Goal: Task Accomplishment & Management: Use online tool/utility

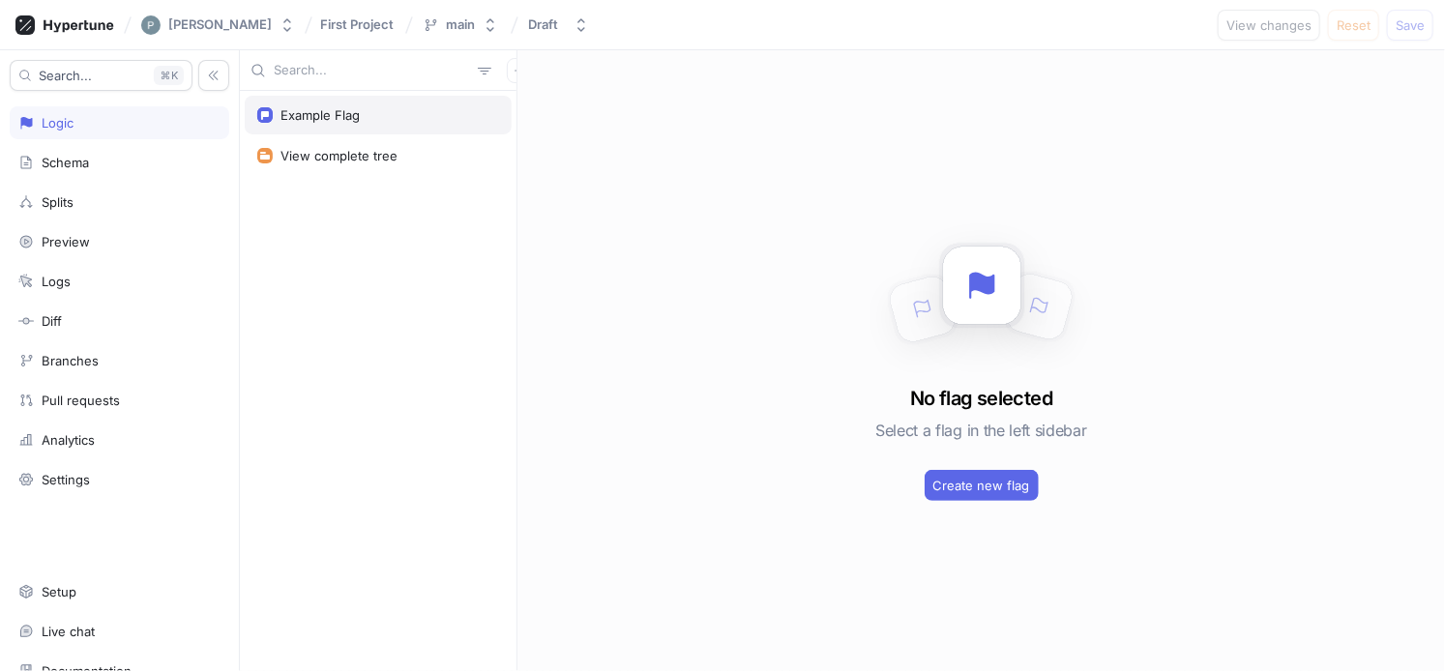
click at [292, 99] on div "Example Flag" at bounding box center [378, 115] width 267 height 39
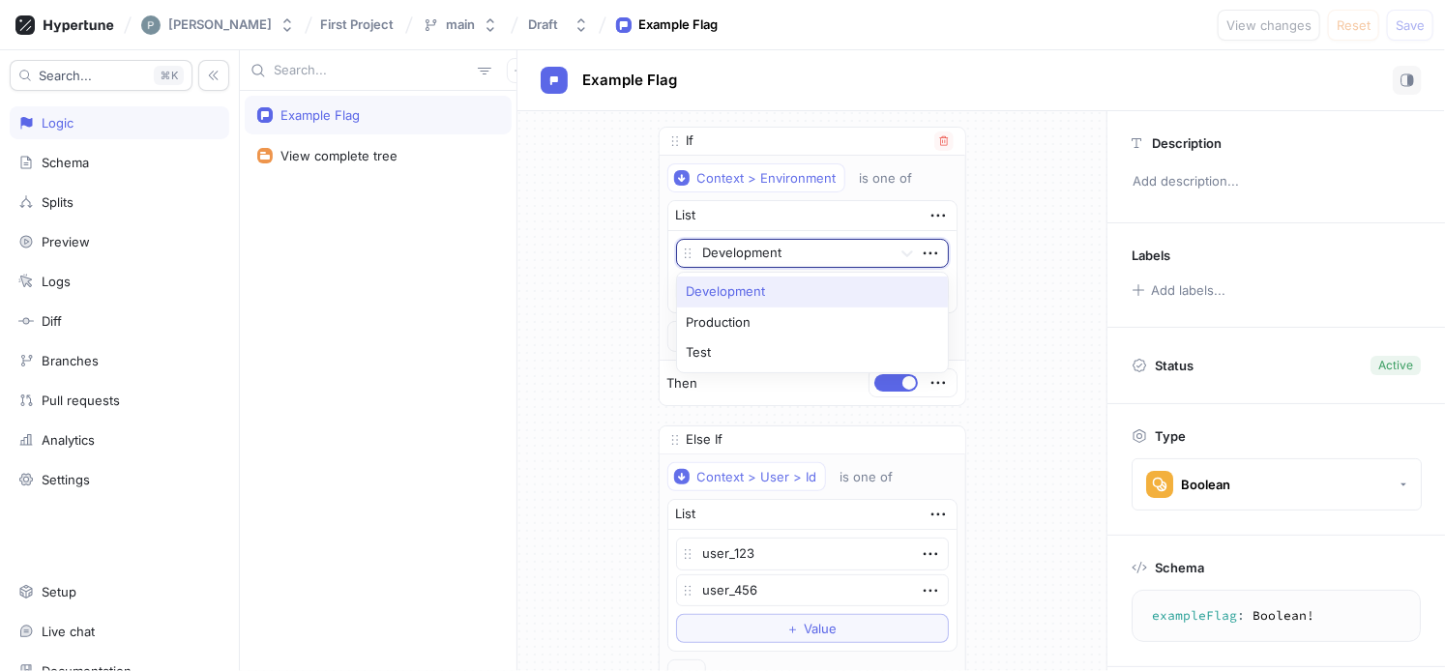
click at [743, 252] on div at bounding box center [793, 254] width 181 height 23
click at [740, 252] on div at bounding box center [793, 254] width 181 height 23
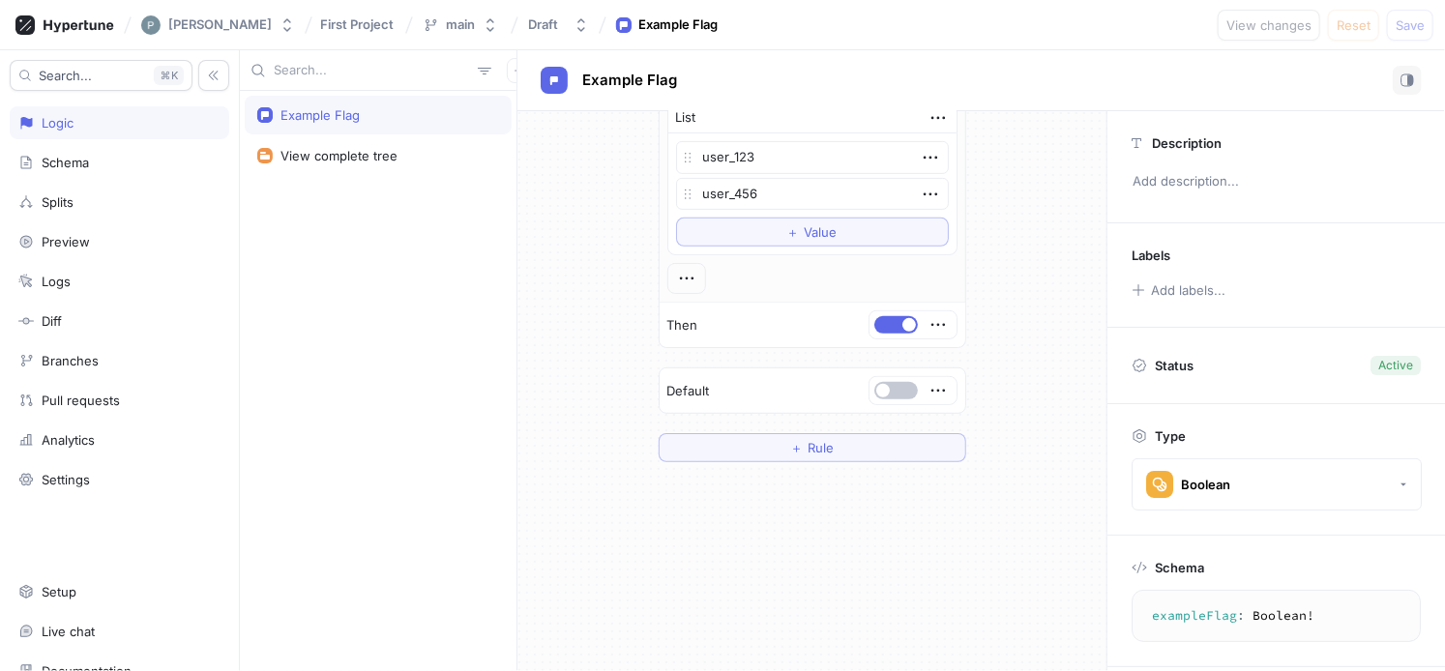
scroll to position [398, 0]
click at [115, 353] on div "Branches" at bounding box center [119, 360] width 202 height 15
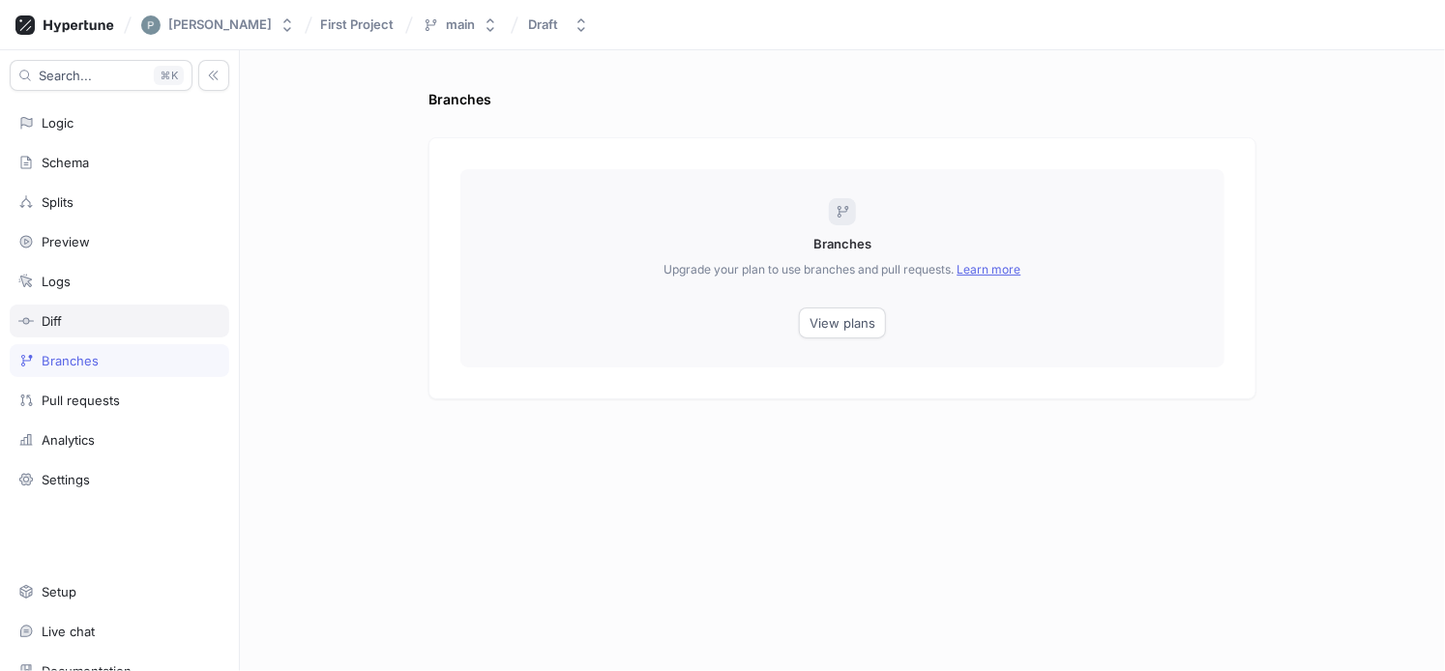
click at [101, 315] on div "Diff" at bounding box center [119, 320] width 202 height 15
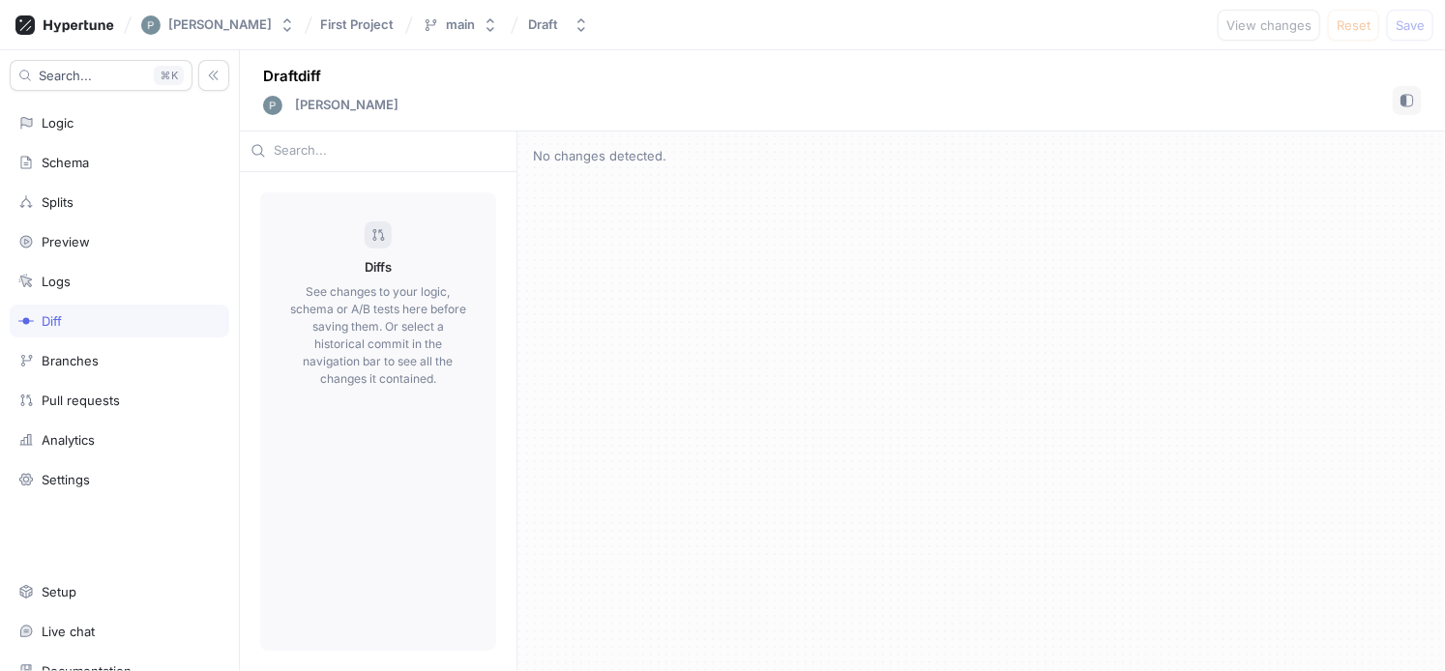
click at [113, 376] on div "Search... K Logic Schema Splits Preview Logs Diff Branches Pull requests Analyt…" at bounding box center [120, 360] width 240 height 621
click at [113, 388] on div "Pull requests" at bounding box center [120, 400] width 220 height 33
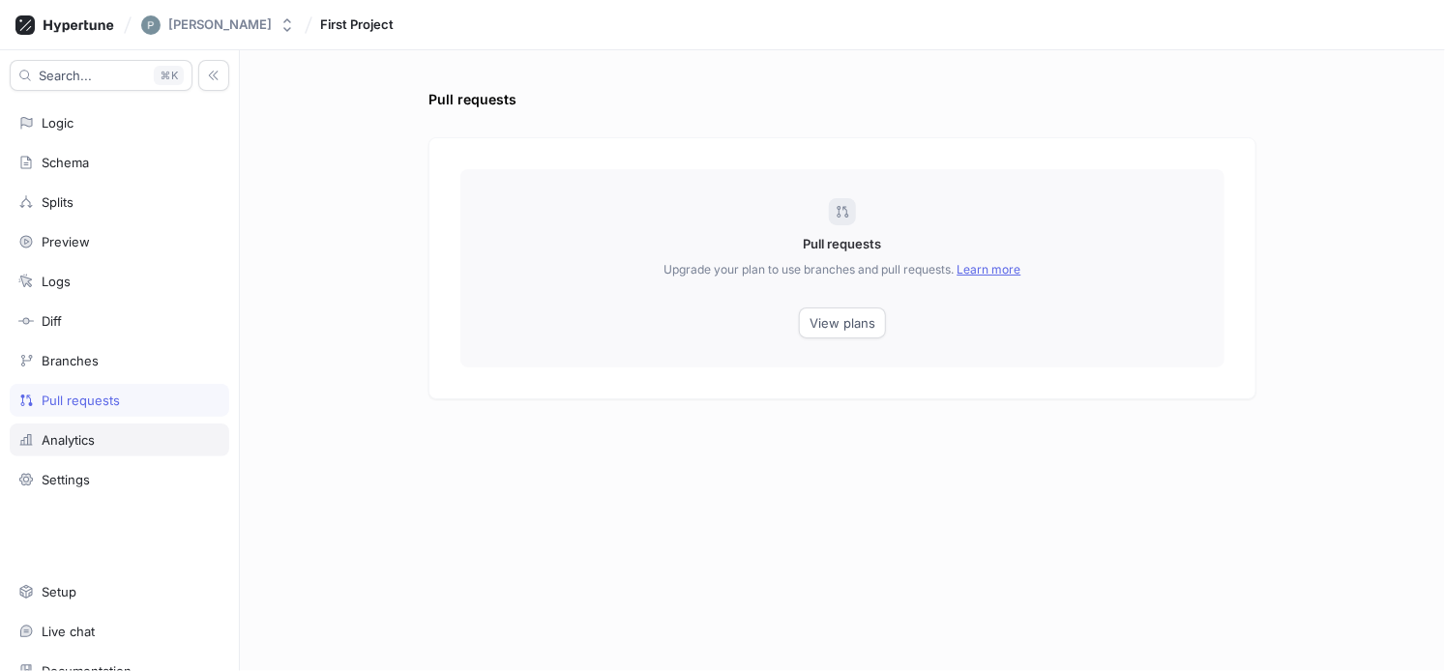
click at [106, 432] on div "Analytics" at bounding box center [119, 439] width 202 height 15
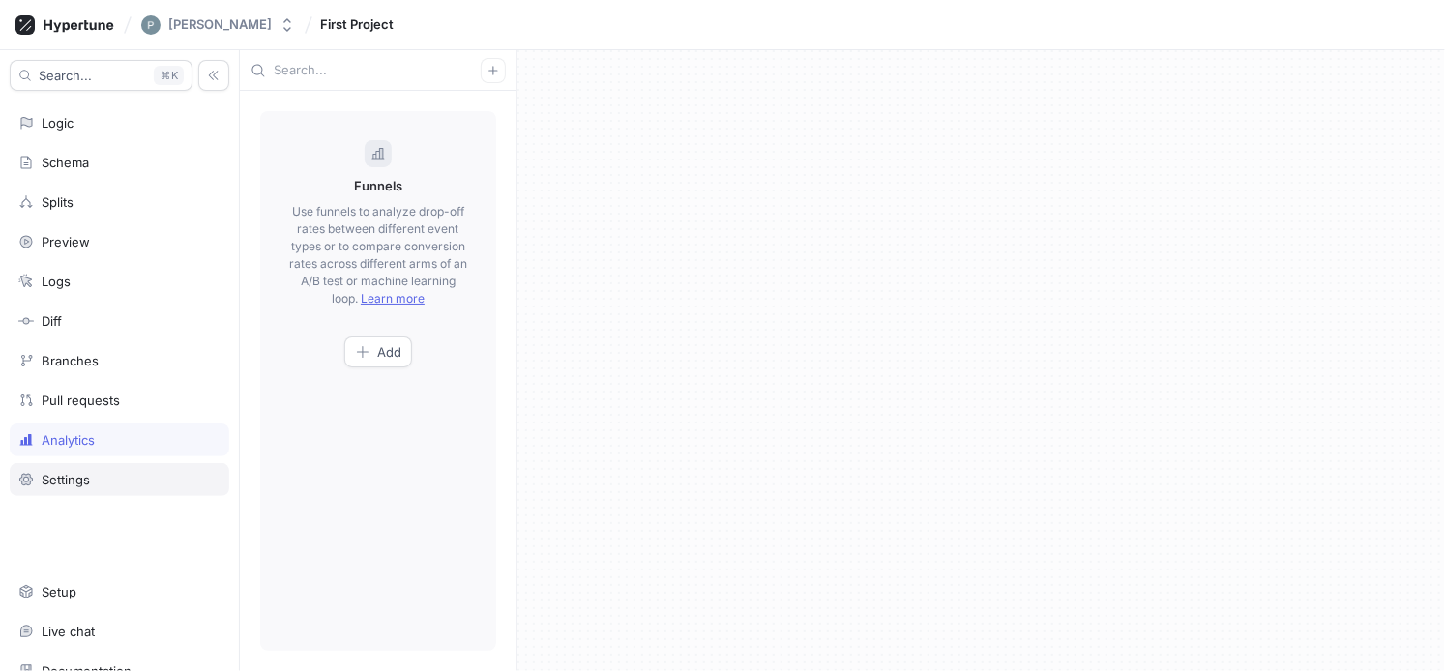
click at [124, 466] on div "Settings" at bounding box center [120, 479] width 220 height 33
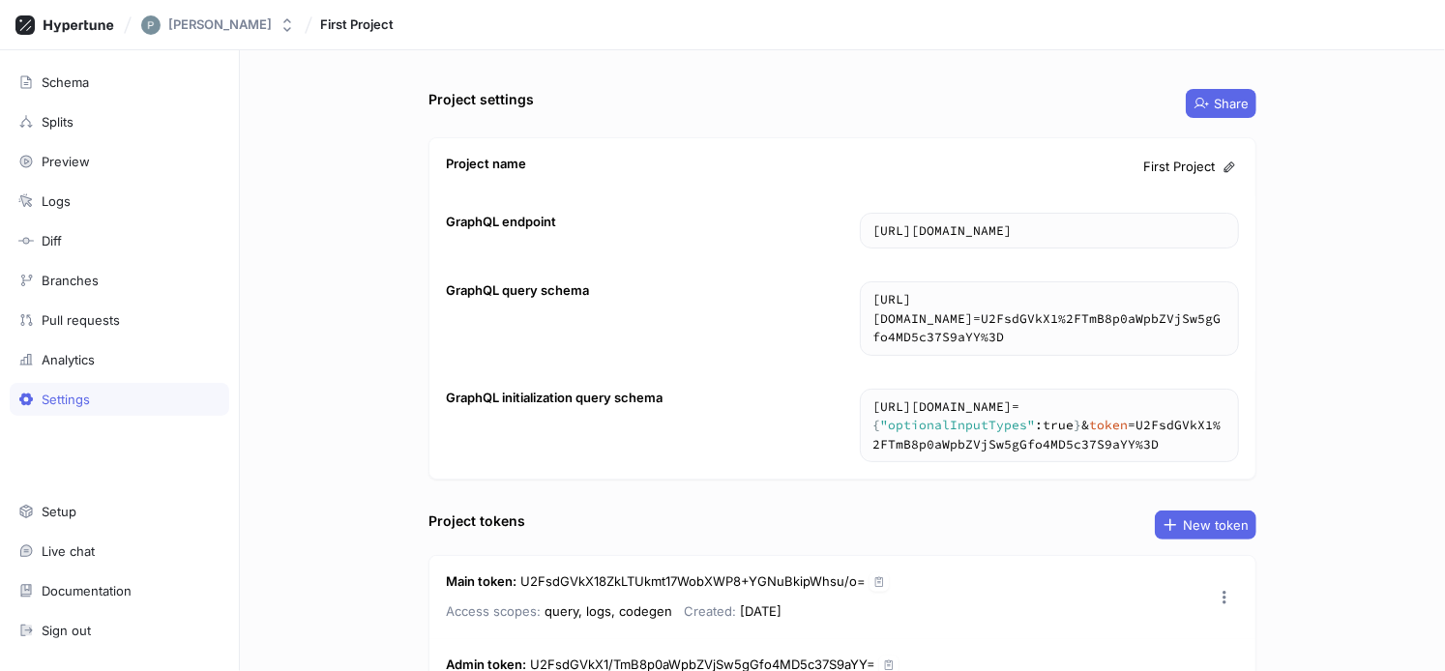
scroll to position [117, 0]
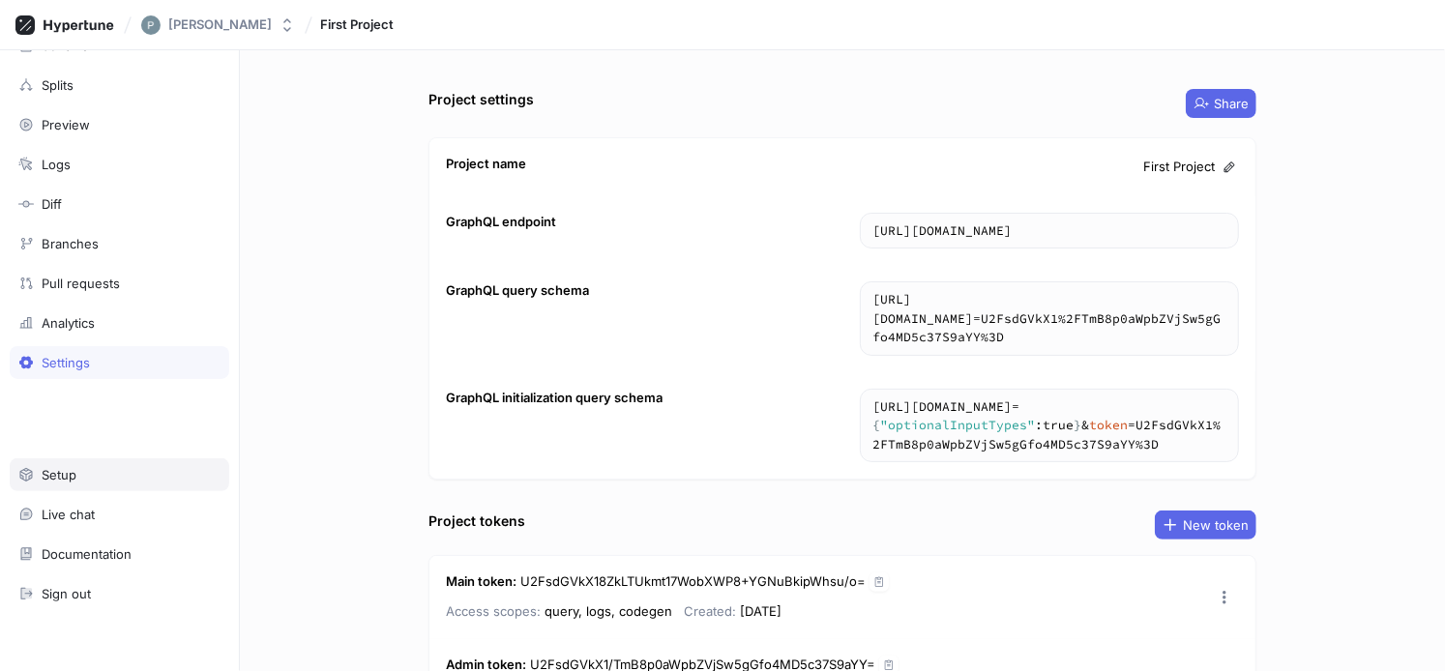
click at [107, 470] on div "Setup" at bounding box center [119, 474] width 202 height 15
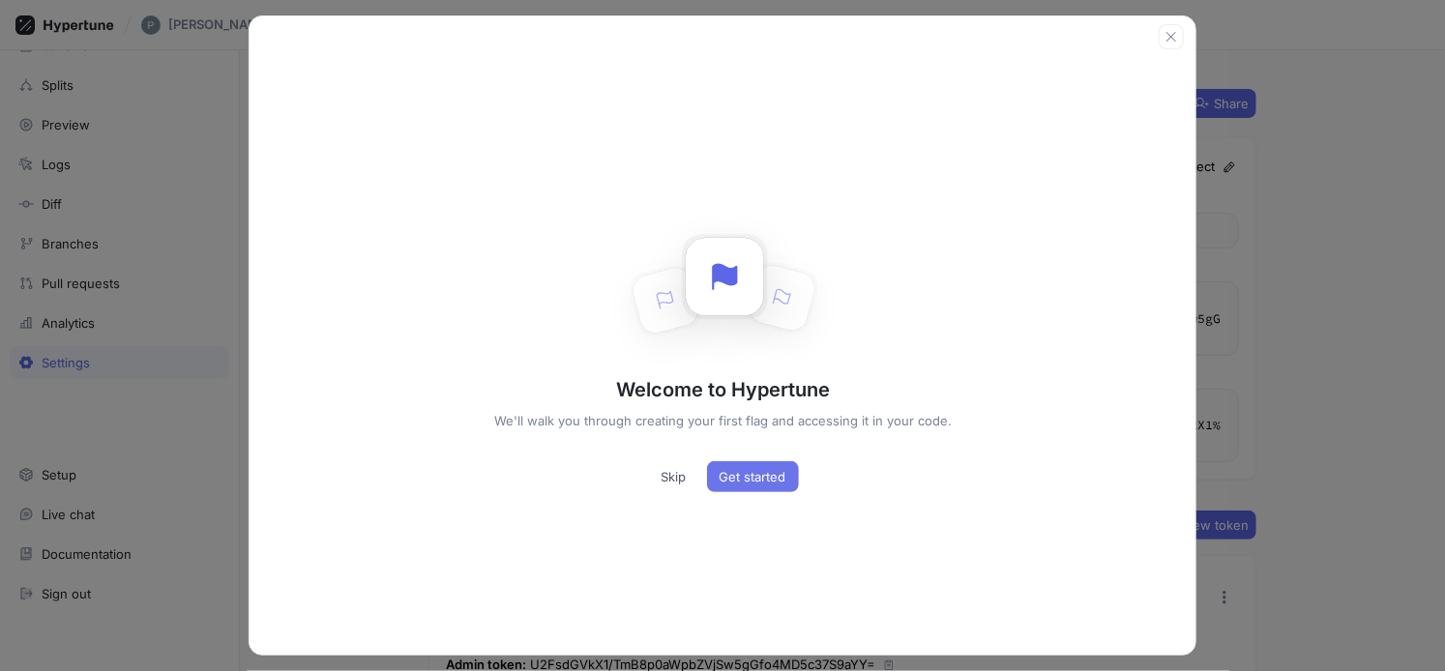
click at [743, 479] on span "Get started" at bounding box center [753, 477] width 67 height 12
type textarea "x"
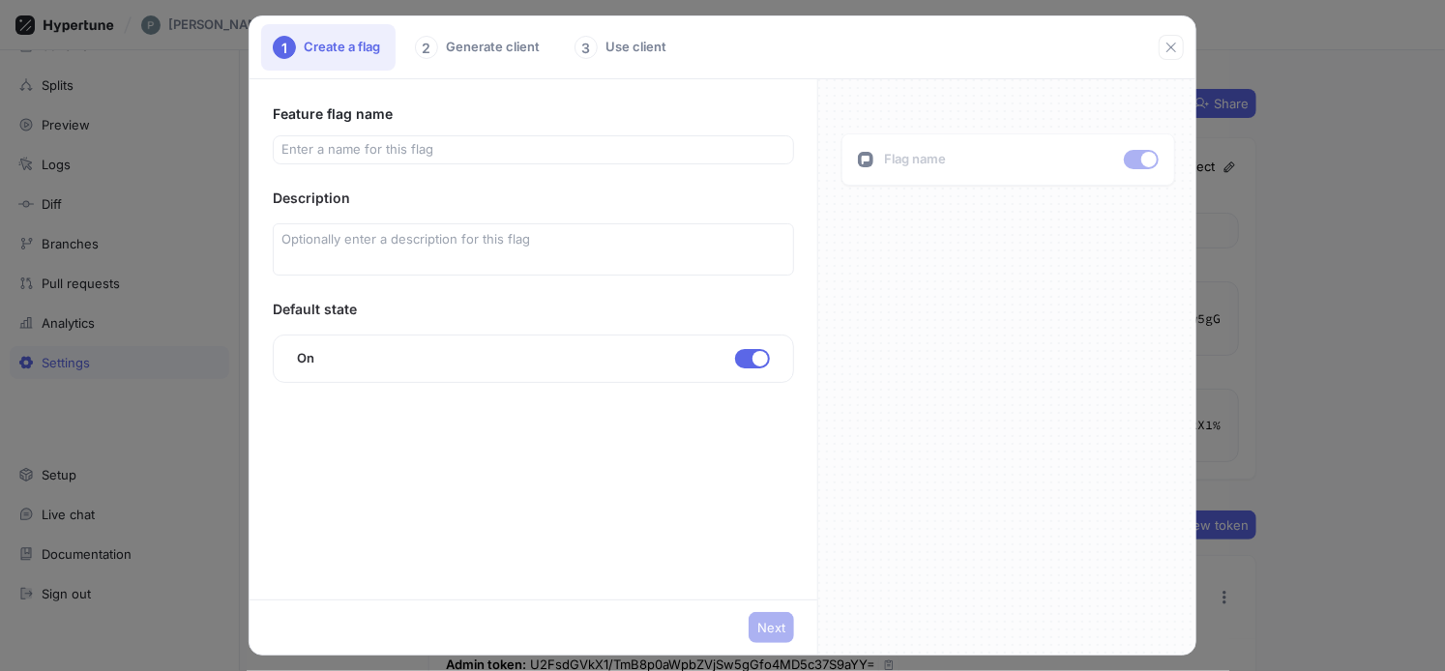
type input "1"
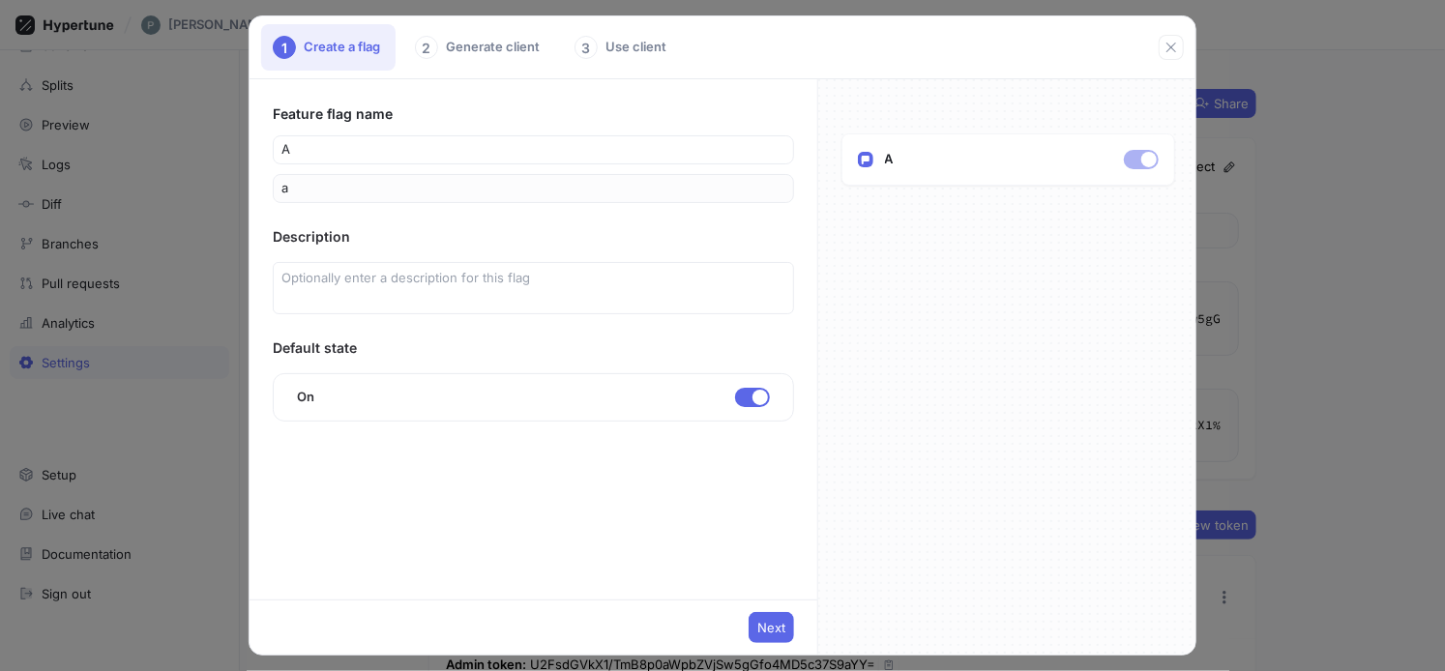
type input "a1"
click at [309, 287] on textarea at bounding box center [533, 288] width 521 height 52
click at [480, 45] on div "2 Generate client" at bounding box center [479, 47] width 152 height 46
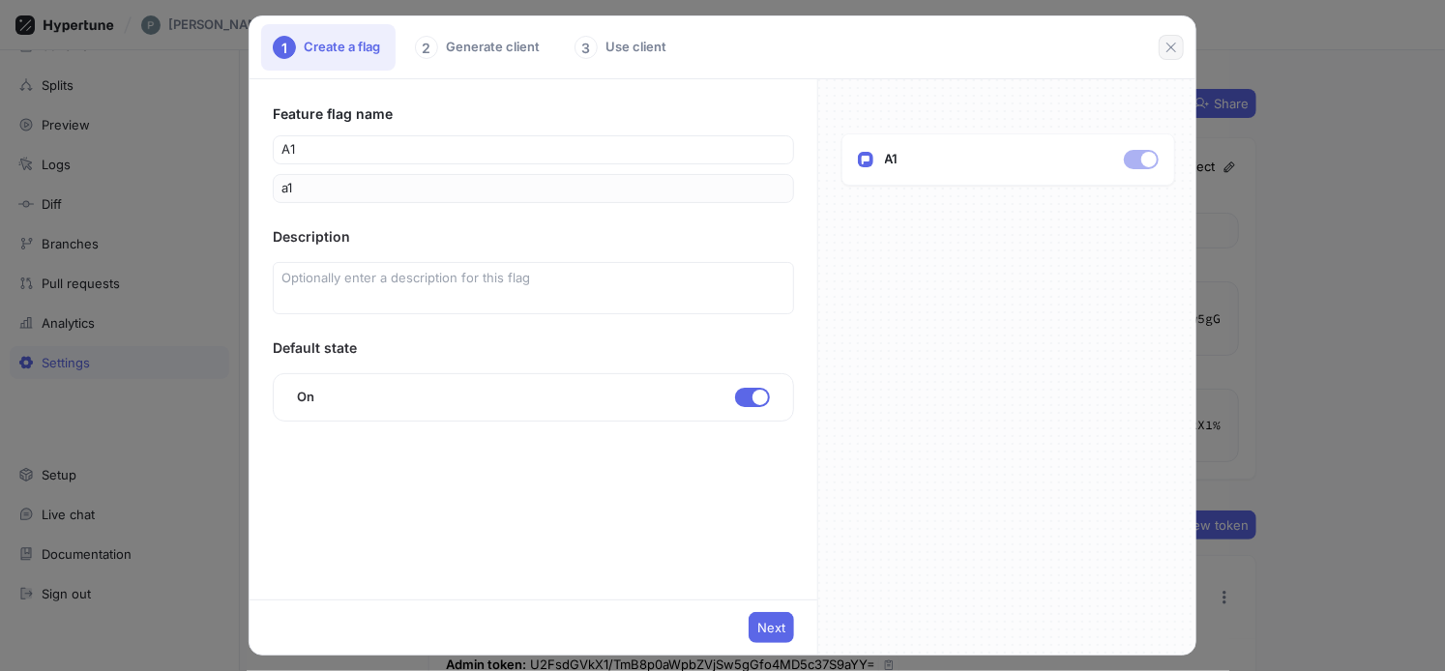
click at [1168, 48] on icon "button" at bounding box center [1170, 47] width 15 height 15
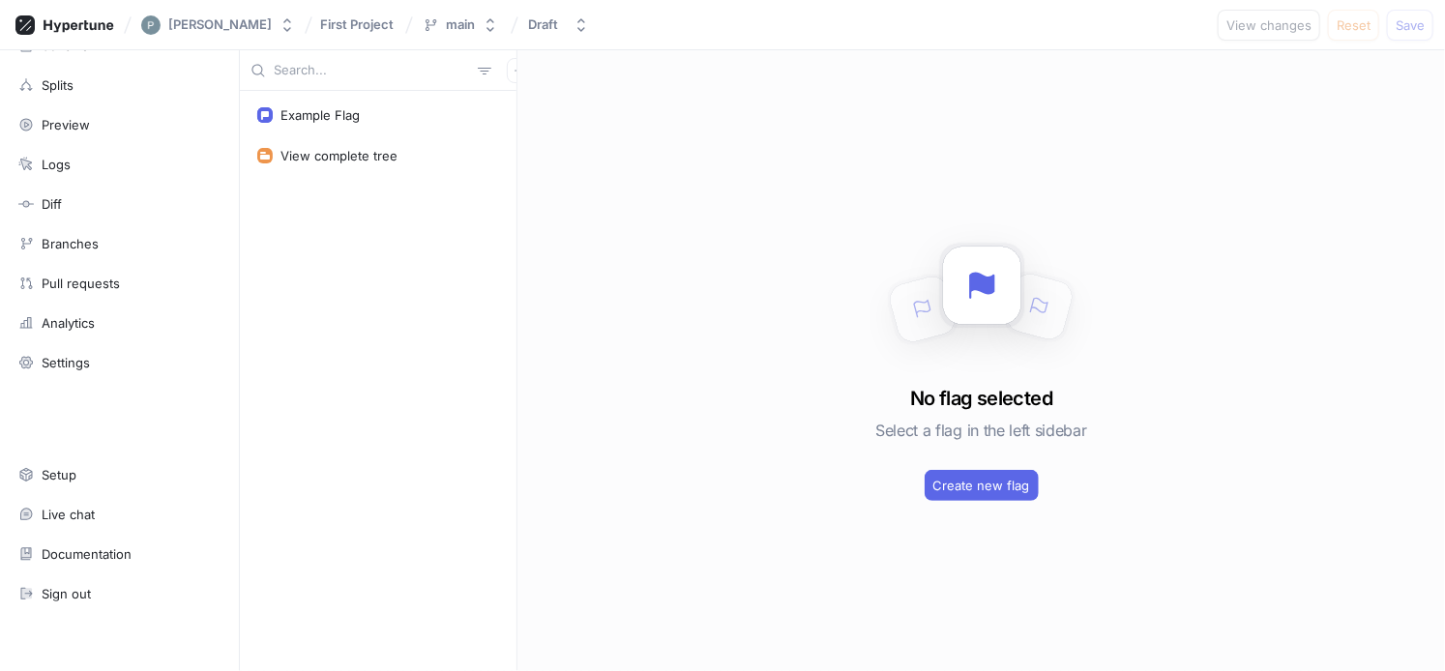
scroll to position [56, 0]
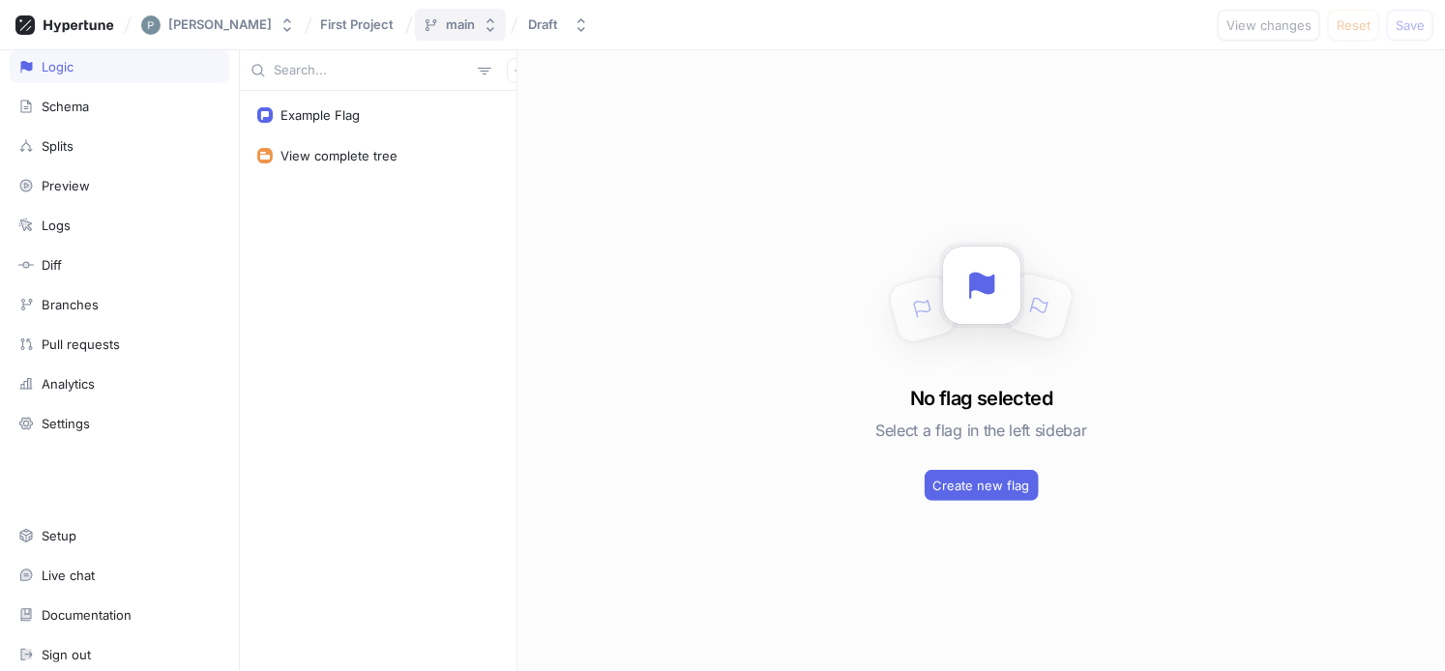
click at [475, 28] on div "main" at bounding box center [460, 24] width 29 height 16
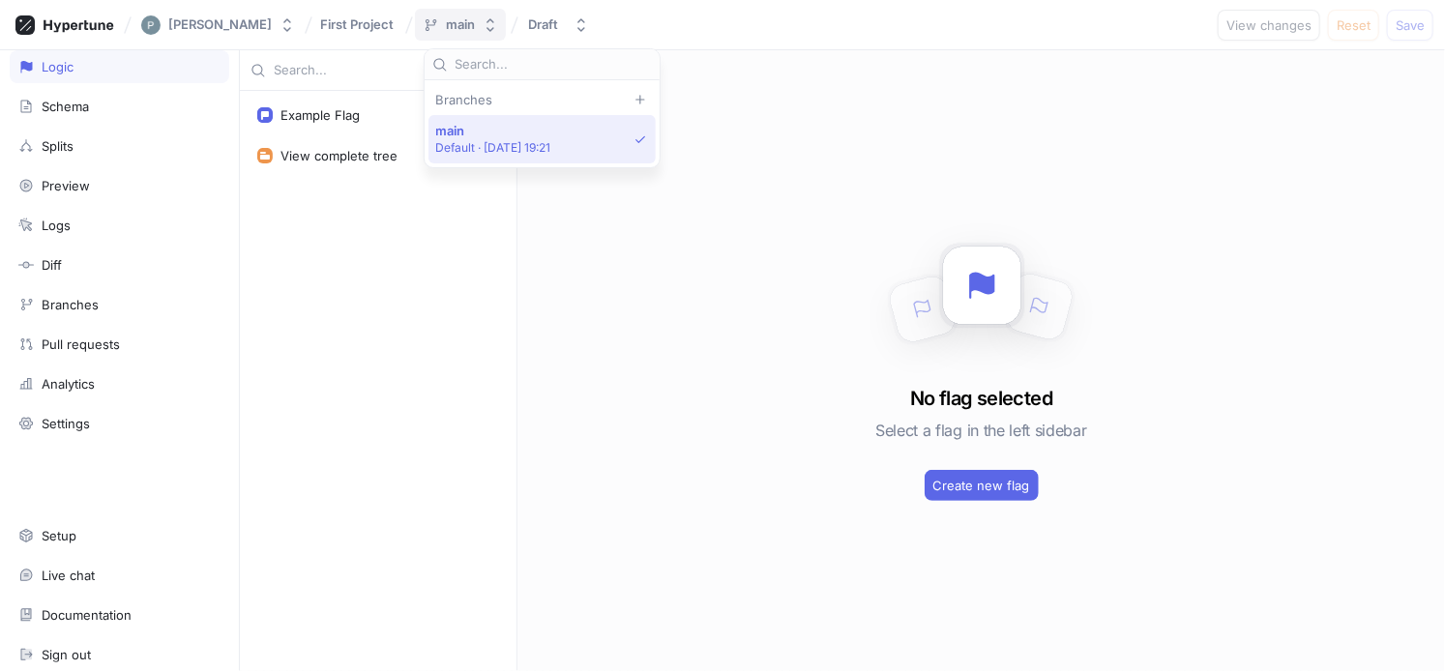
click at [486, 30] on button "main" at bounding box center [460, 25] width 91 height 32
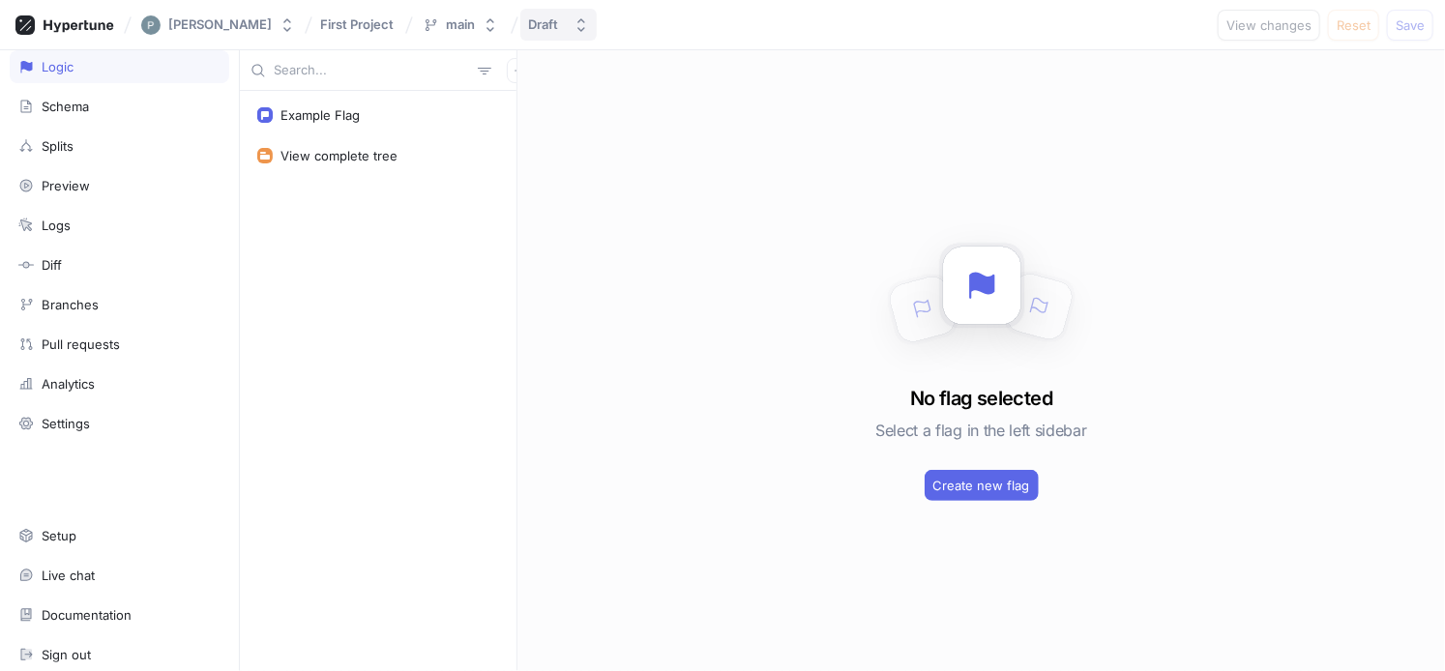
click at [539, 26] on div "Draft" at bounding box center [543, 24] width 30 height 16
click at [135, 106] on div "Schema" at bounding box center [119, 106] width 202 height 15
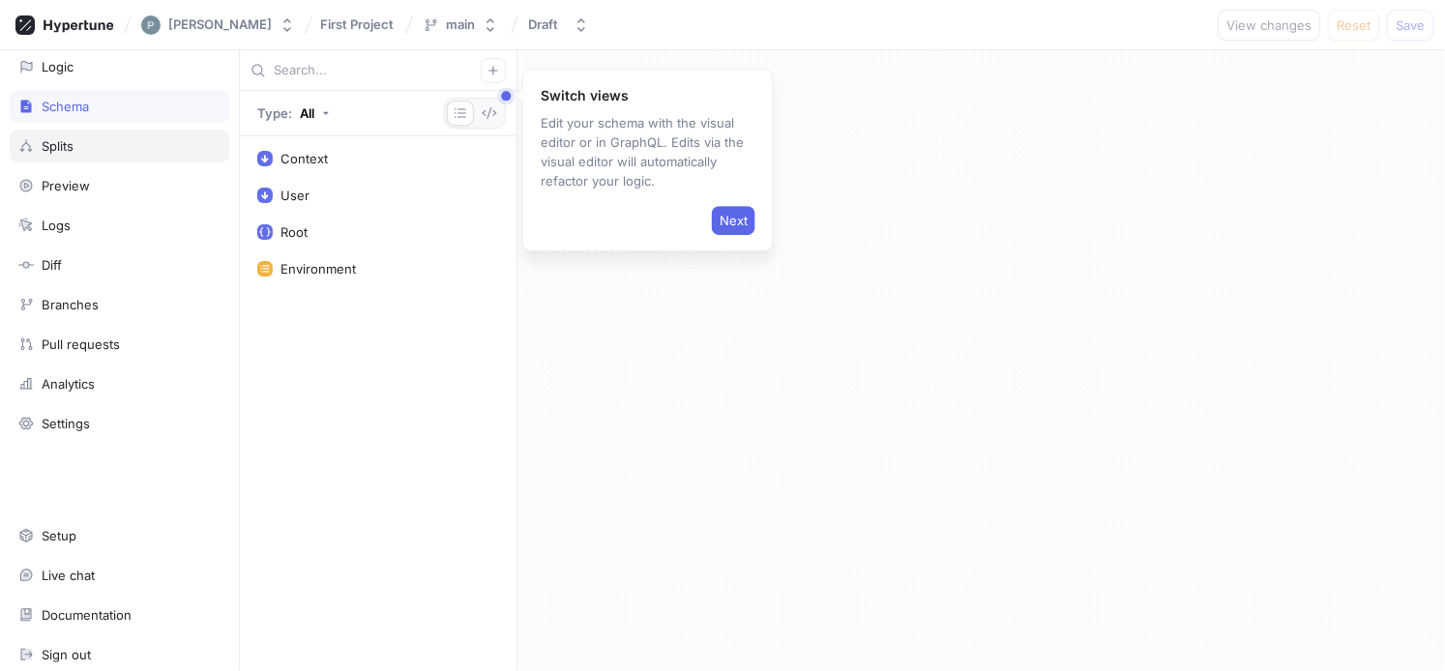
click at [126, 142] on div "Splits" at bounding box center [119, 145] width 202 height 15
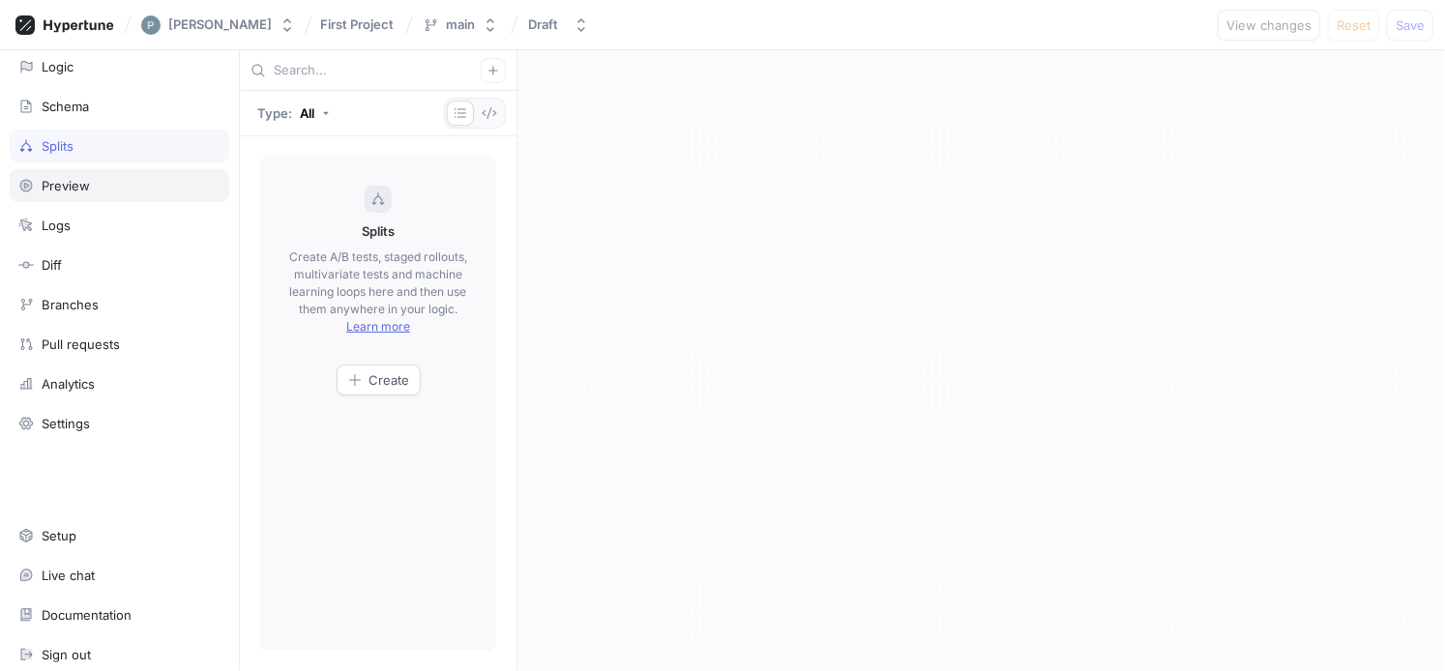
click at [118, 178] on div "Preview" at bounding box center [119, 185] width 202 height 15
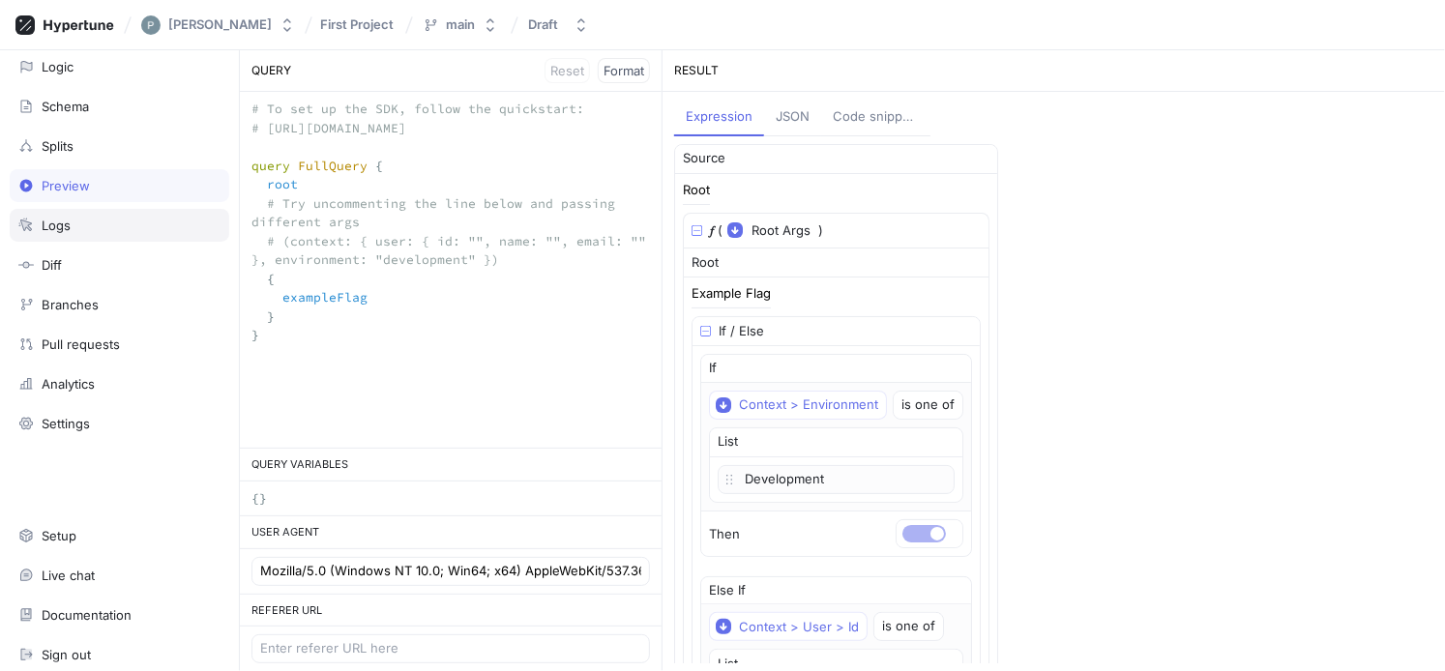
click at [118, 212] on div "Logs" at bounding box center [120, 225] width 220 height 33
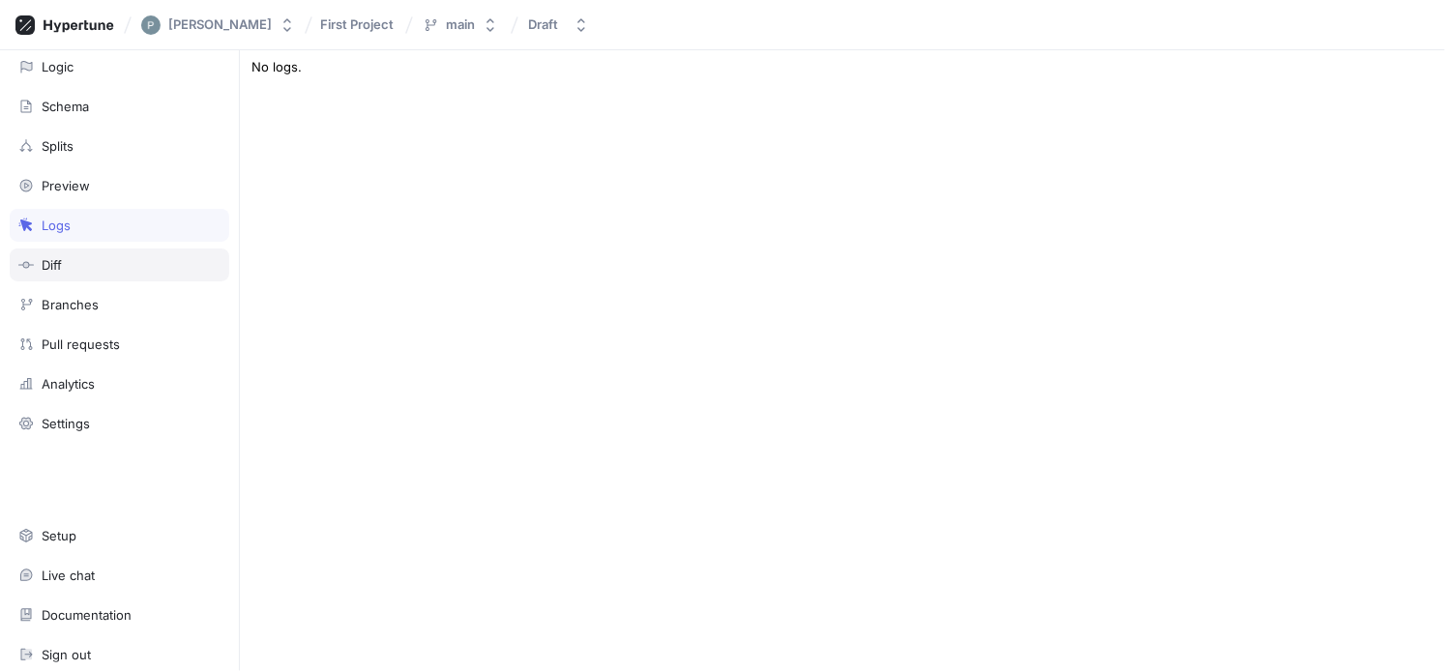
click at [98, 270] on div "Diff" at bounding box center [120, 265] width 220 height 33
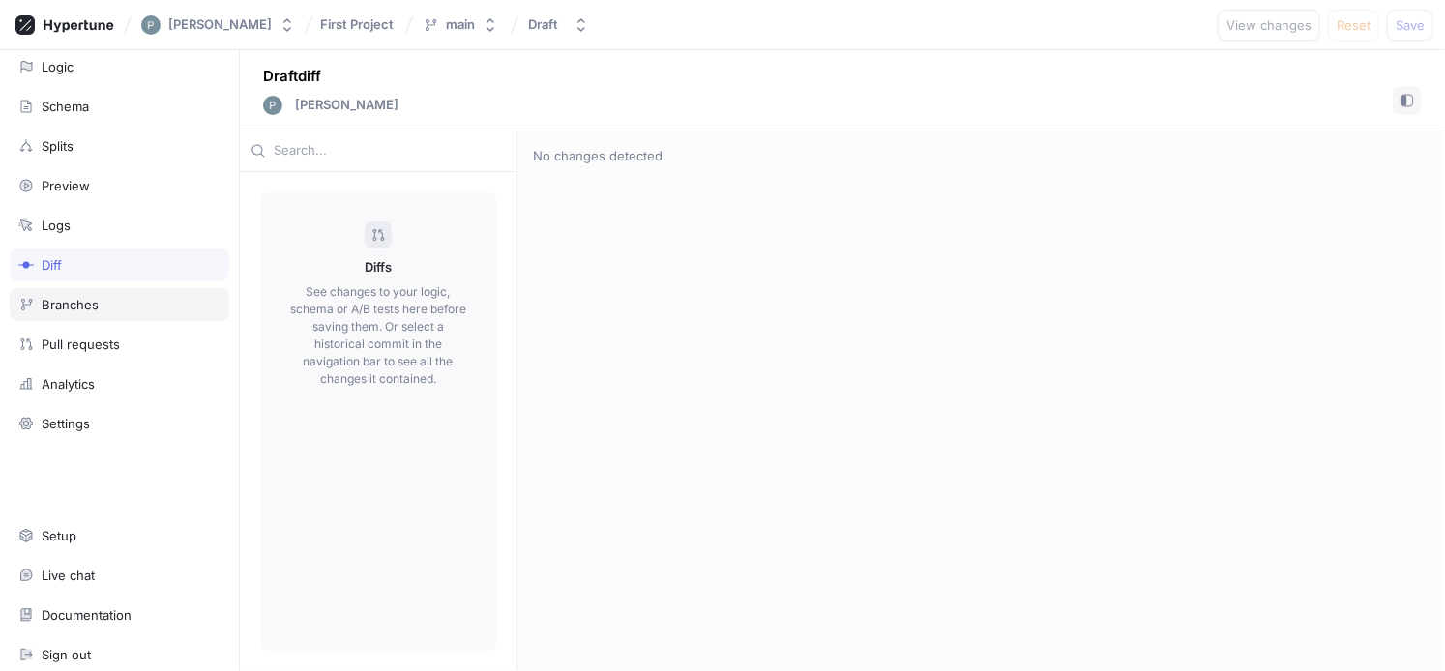
click at [101, 299] on div "Branches" at bounding box center [119, 304] width 202 height 15
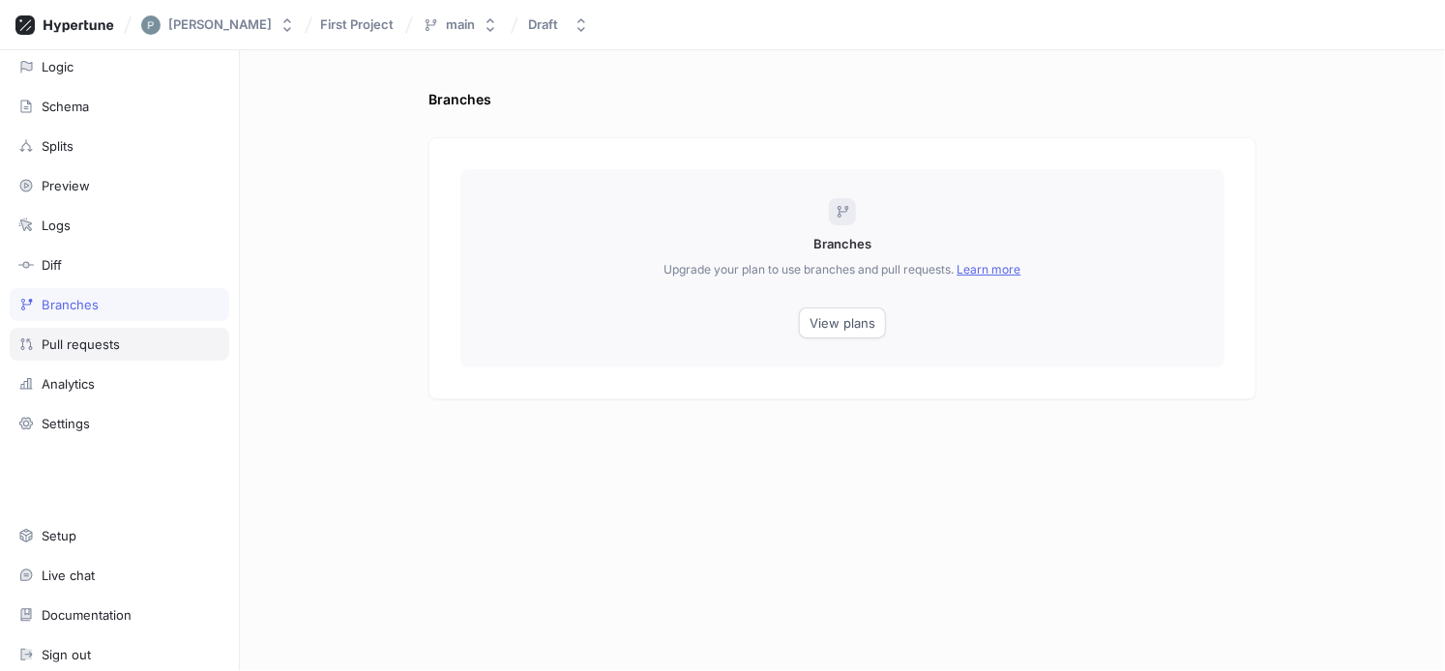
click at [110, 337] on div "Pull requests" at bounding box center [81, 344] width 78 height 15
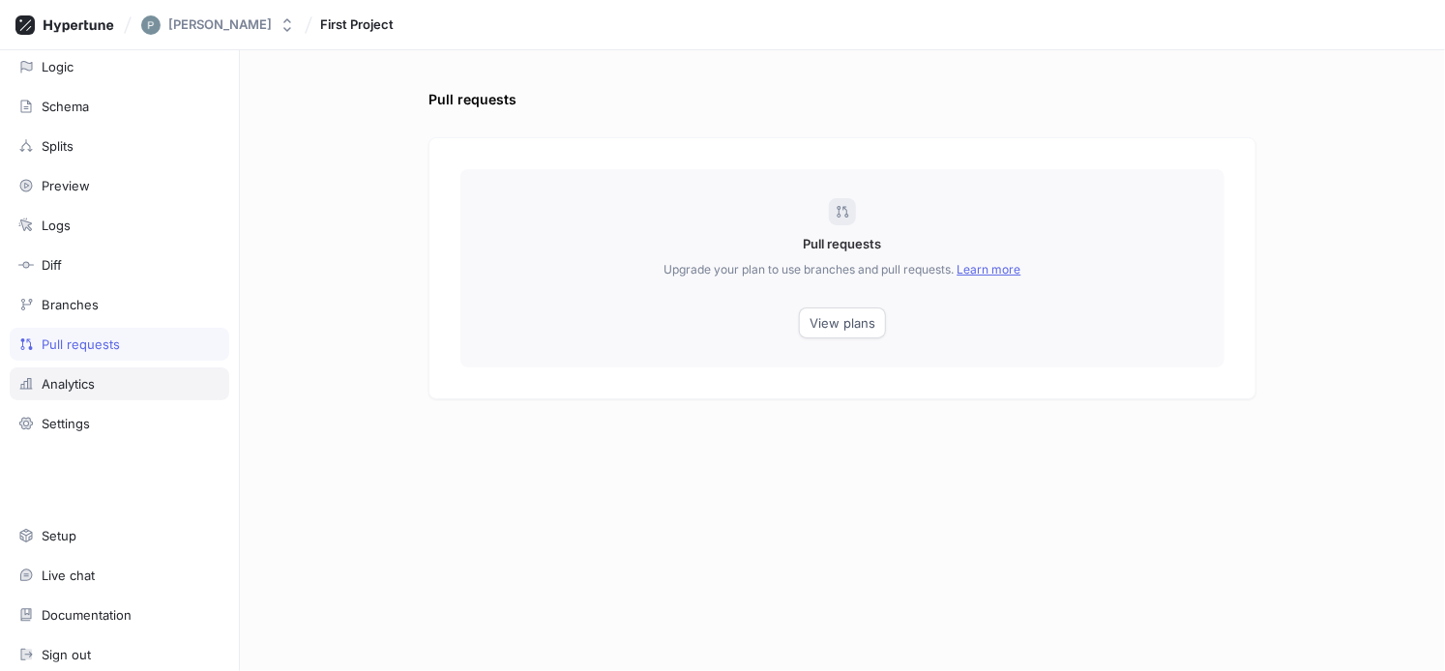
click at [101, 368] on div "Analytics" at bounding box center [120, 383] width 220 height 33
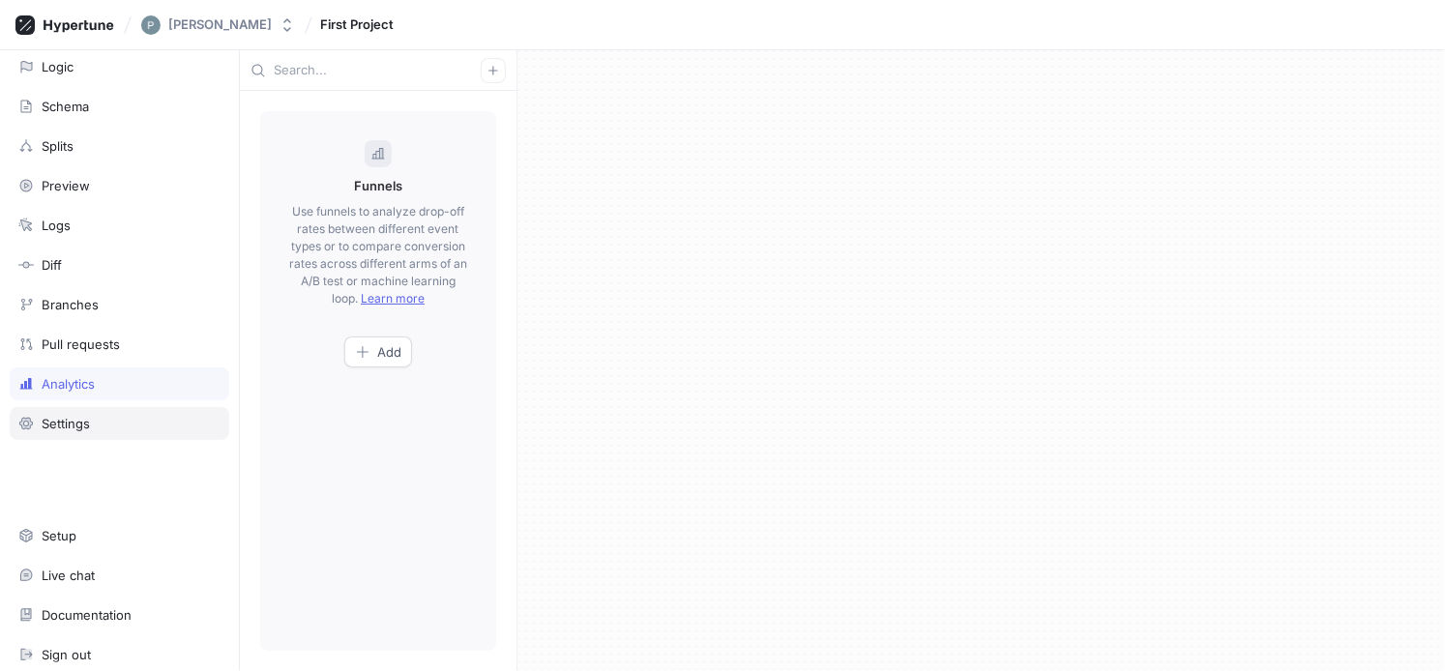
click at [83, 417] on div "Settings" at bounding box center [66, 423] width 48 height 15
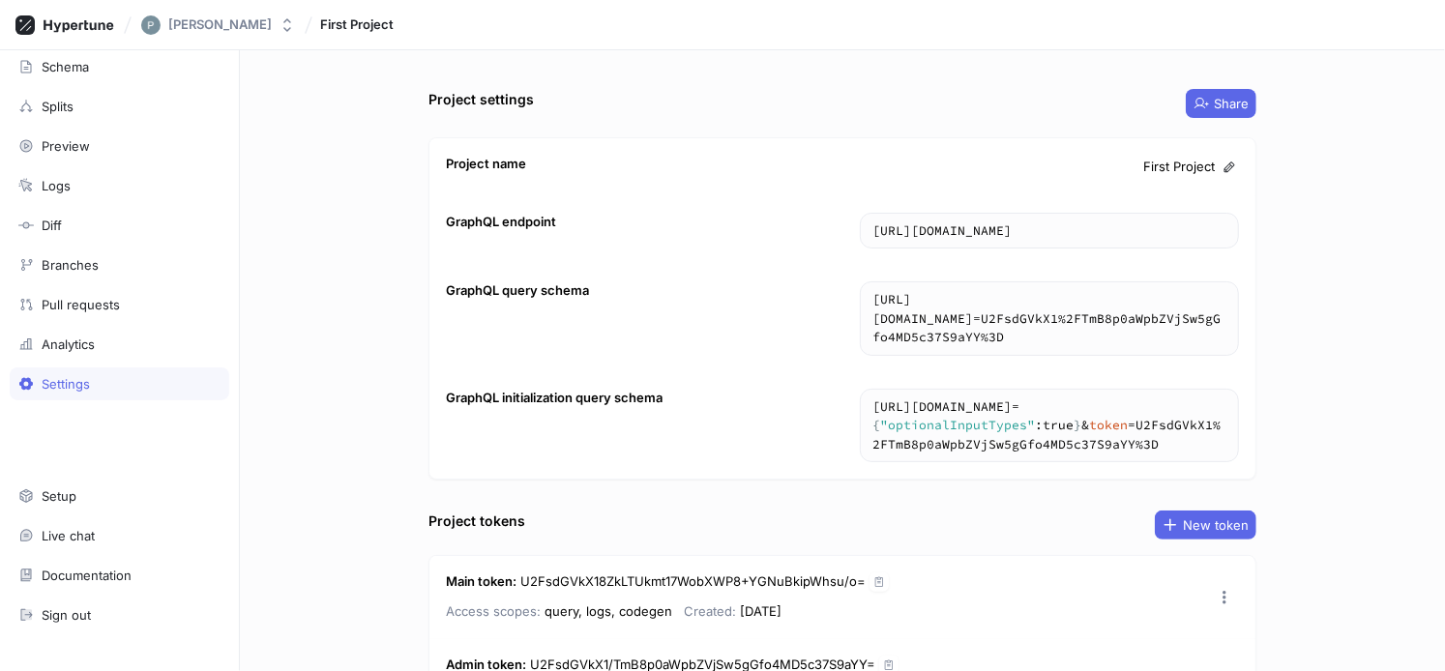
scroll to position [117, 0]
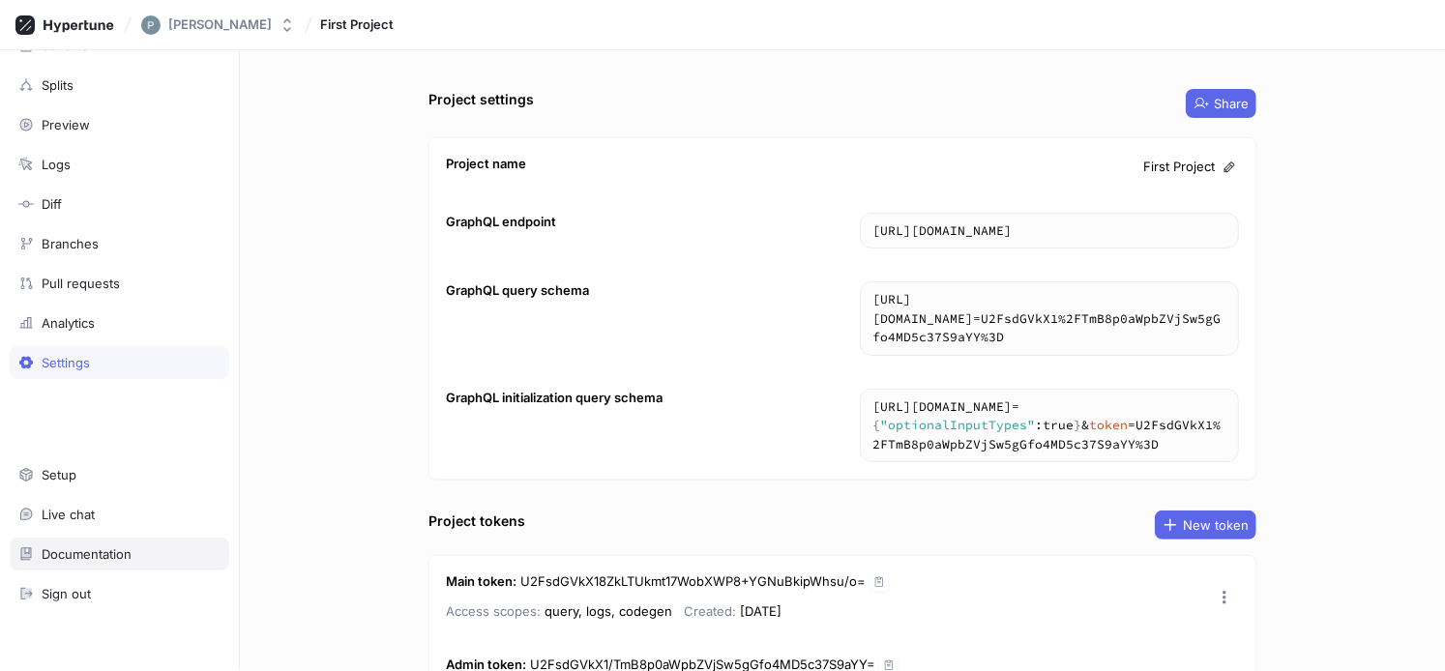
click at [101, 551] on div "Documentation" at bounding box center [87, 553] width 90 height 15
click at [73, 90] on div "Splits" at bounding box center [119, 84] width 202 height 15
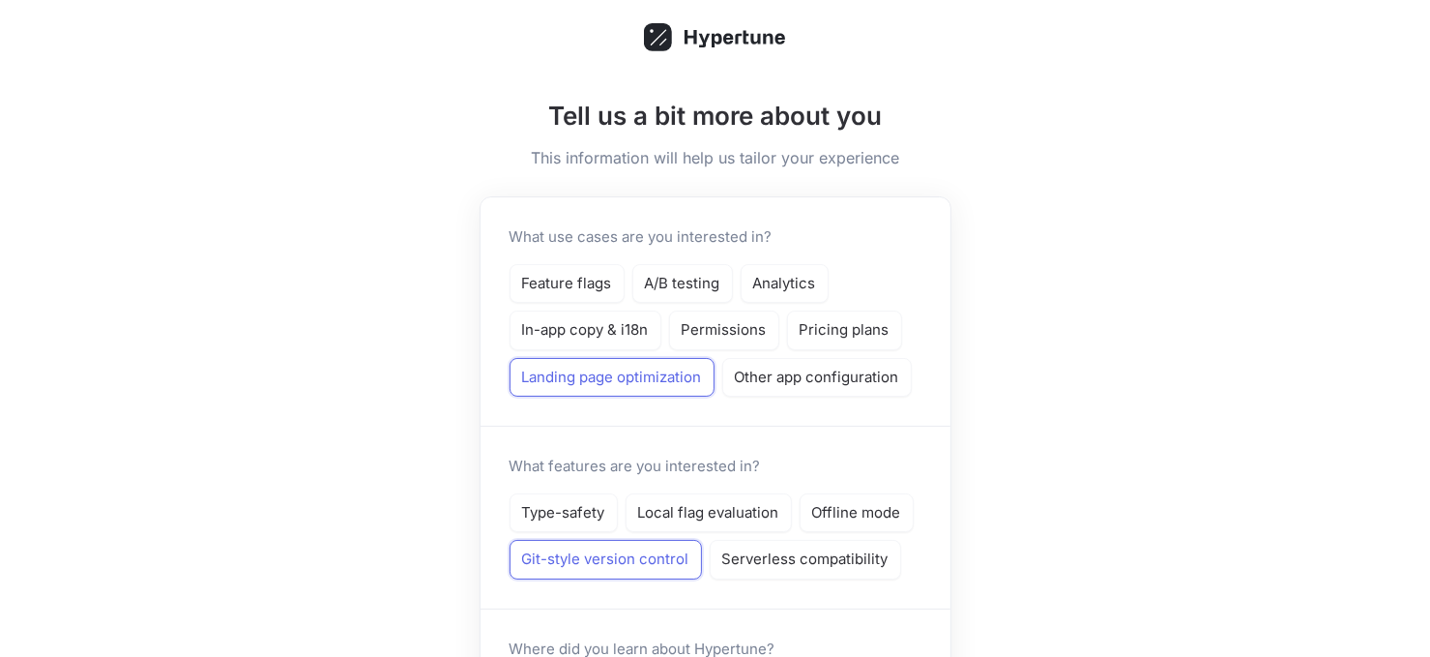
scroll to position [79, 0]
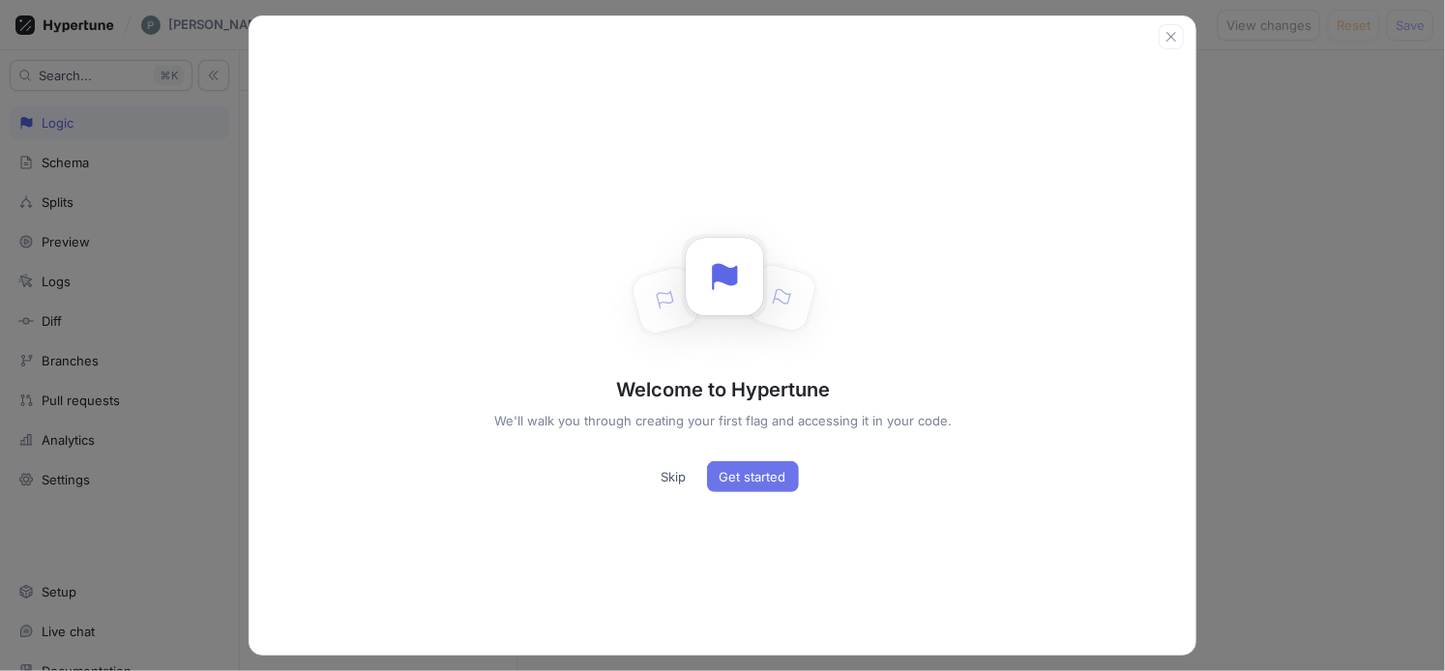
click at [748, 473] on span "Get started" at bounding box center [753, 477] width 67 height 12
type textarea "x"
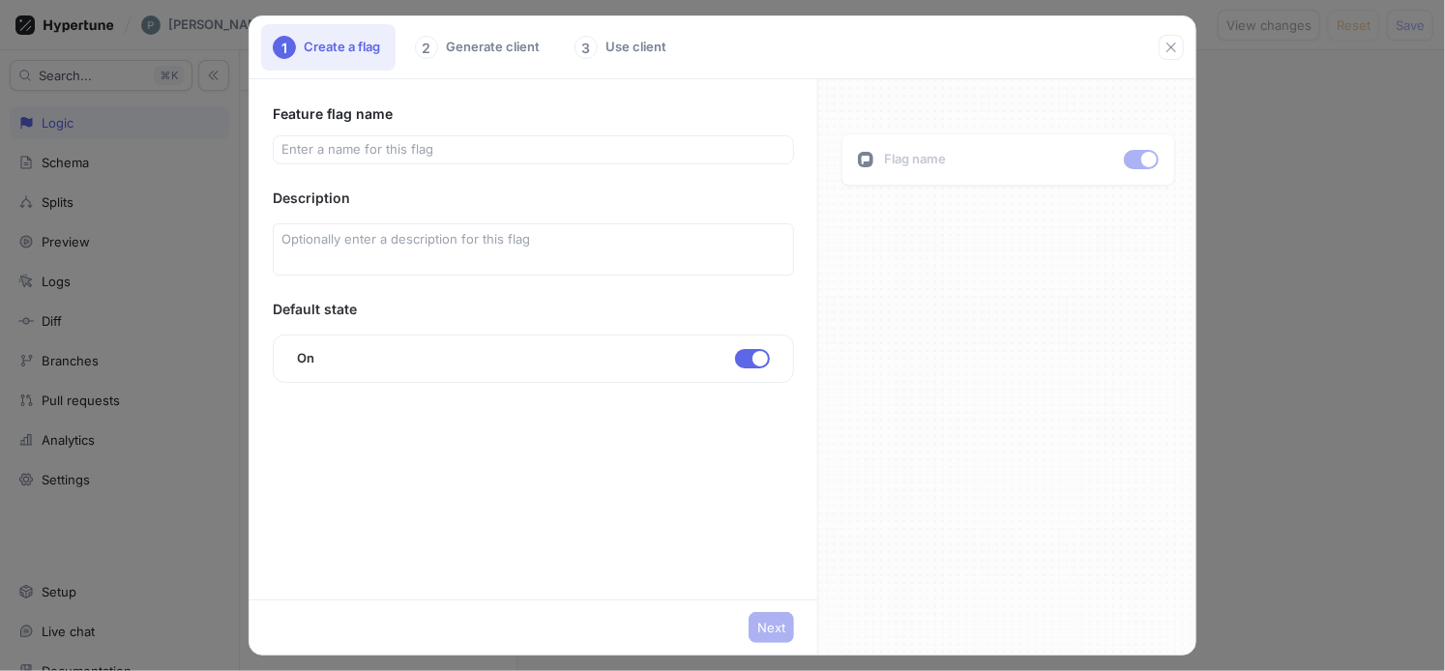
click at [641, 55] on div "3 Use client" at bounding box center [622, 47] width 119 height 46
click at [638, 47] on div "3 Use client" at bounding box center [622, 47] width 119 height 46
click at [574, 144] on input "text" at bounding box center [533, 149] width 504 height 19
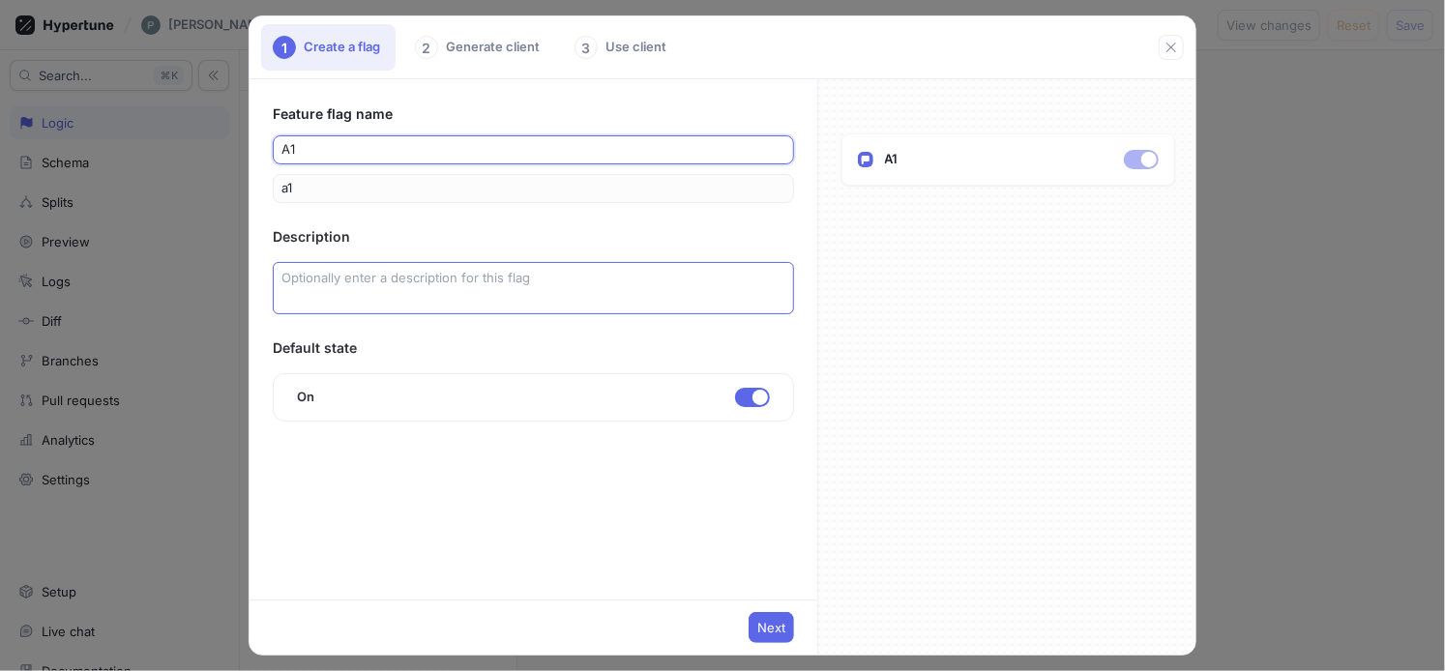
type input "a1"
click at [463, 286] on textarea at bounding box center [533, 288] width 521 height 52
type textarea "x"
type textarea "o"
type textarea "x"
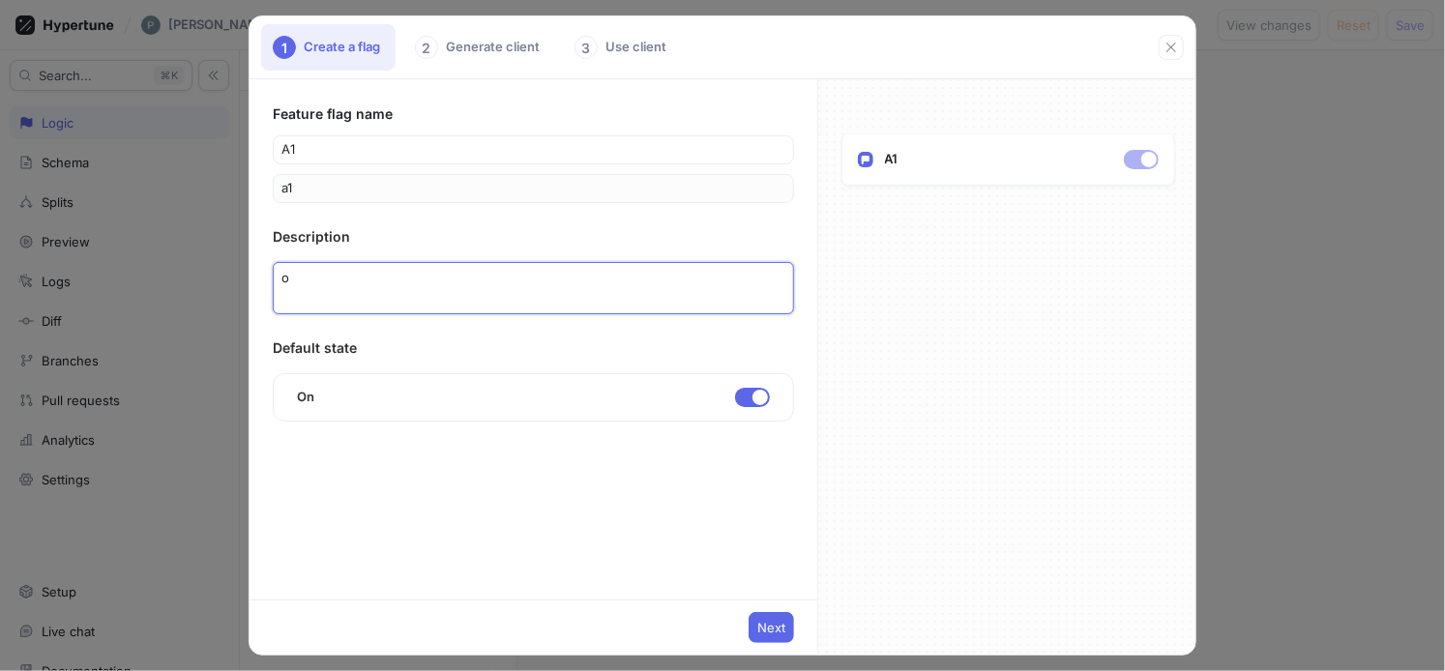
type textarea "op"
type textarea "x"
type textarea "opt"
type textarea "x"
type textarea "opti"
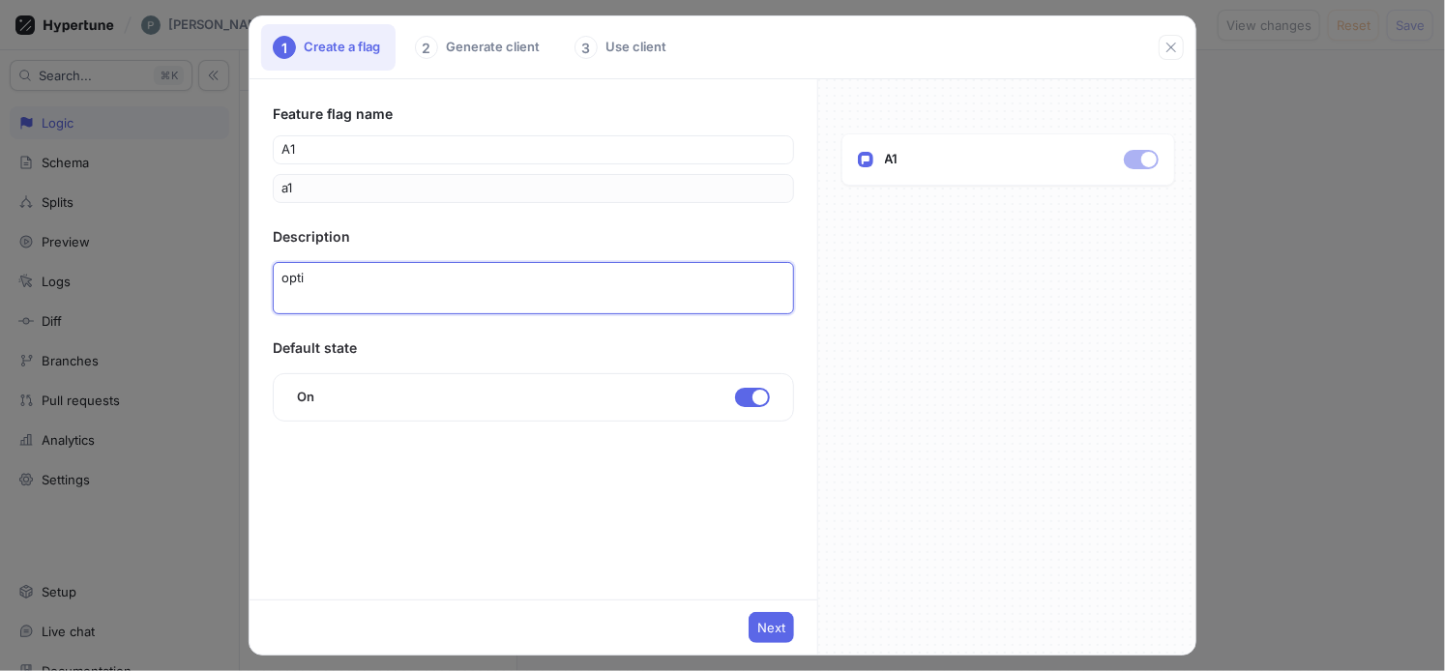
type textarea "x"
type textarea "optim"
type textarea "x"
type textarea "optimi"
type textarea "x"
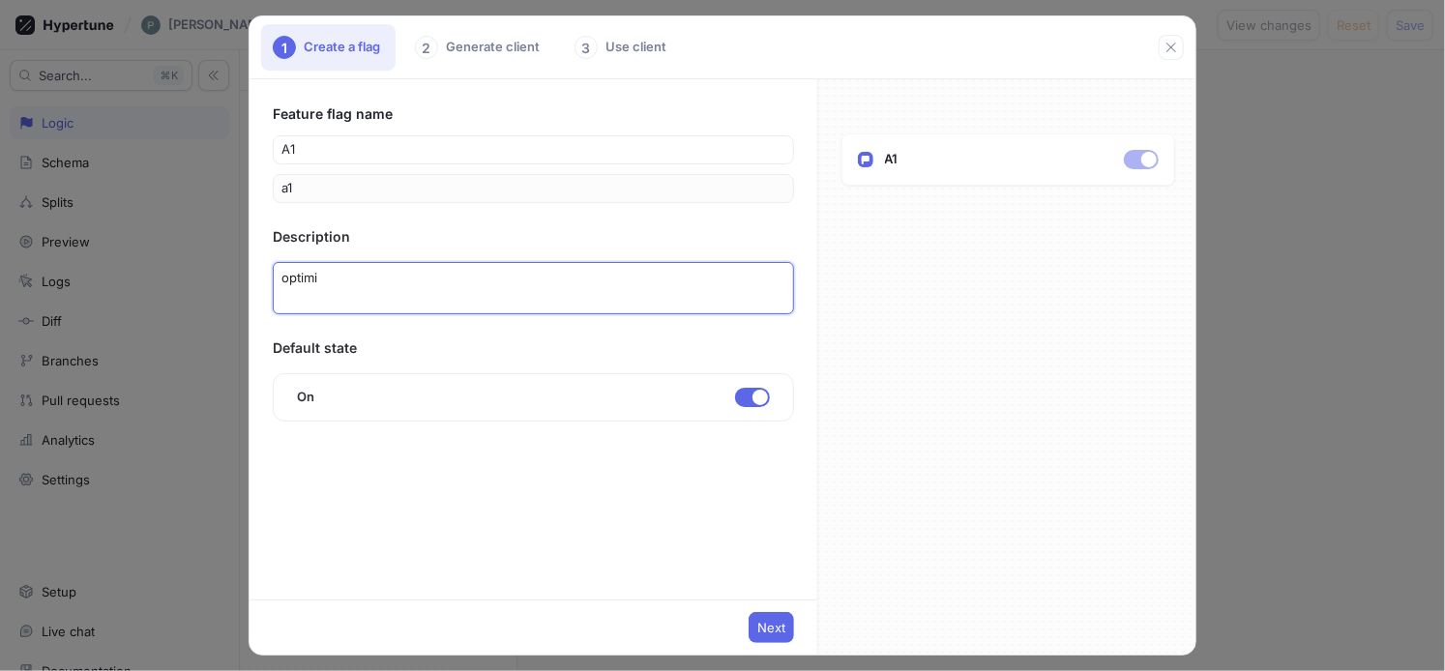
type textarea "optimiz"
type textarea "x"
type textarea "optimize"
type textarea "x"
type textarea "optimize"
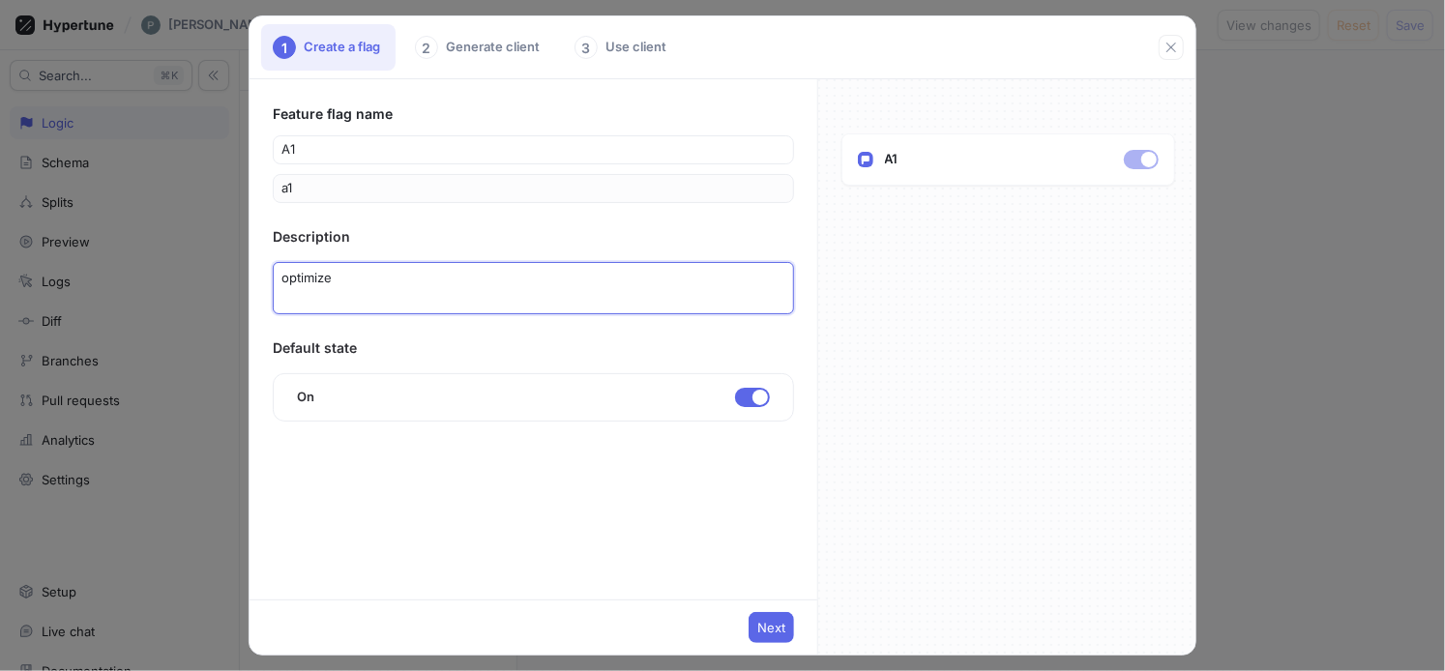
type textarea "x"
type textarea "optimize m"
type textarea "x"
type textarea "optimize my"
type textarea "x"
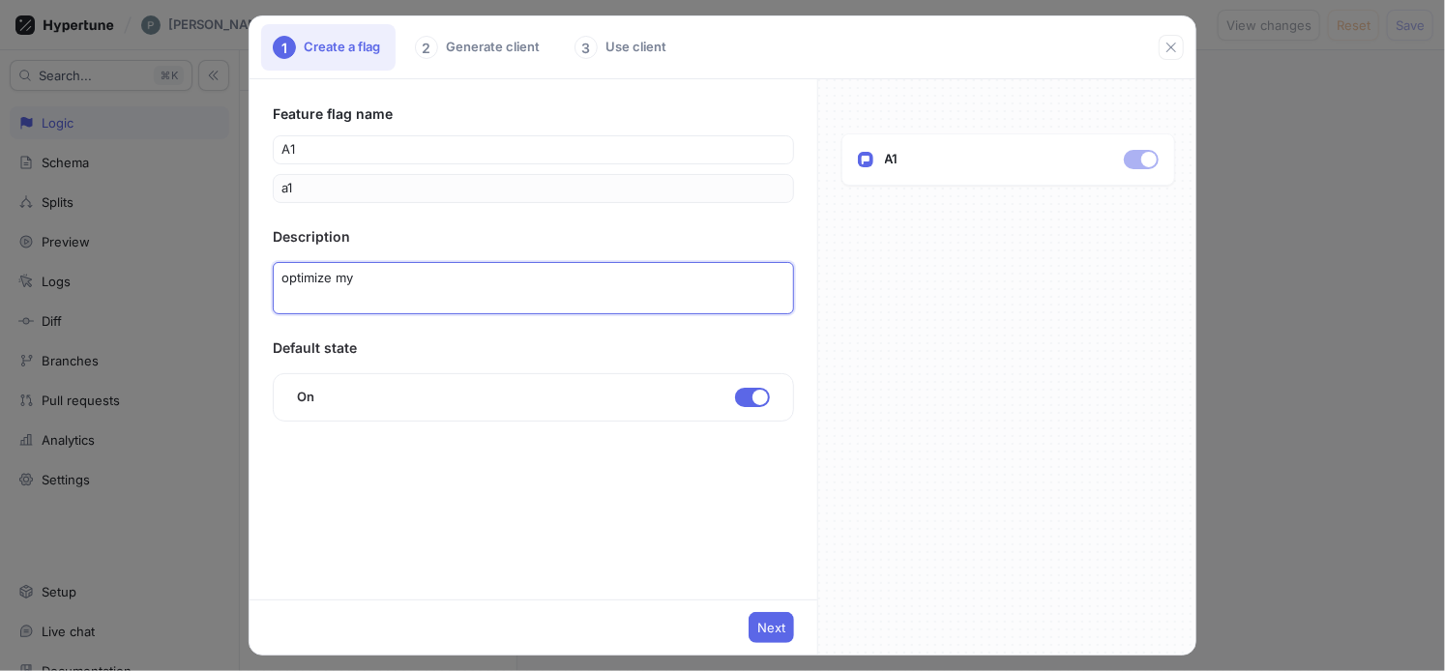
type textarea "optimize my"
type textarea "x"
type textarea "optimize my p"
type textarea "x"
type textarea "optimize my pc"
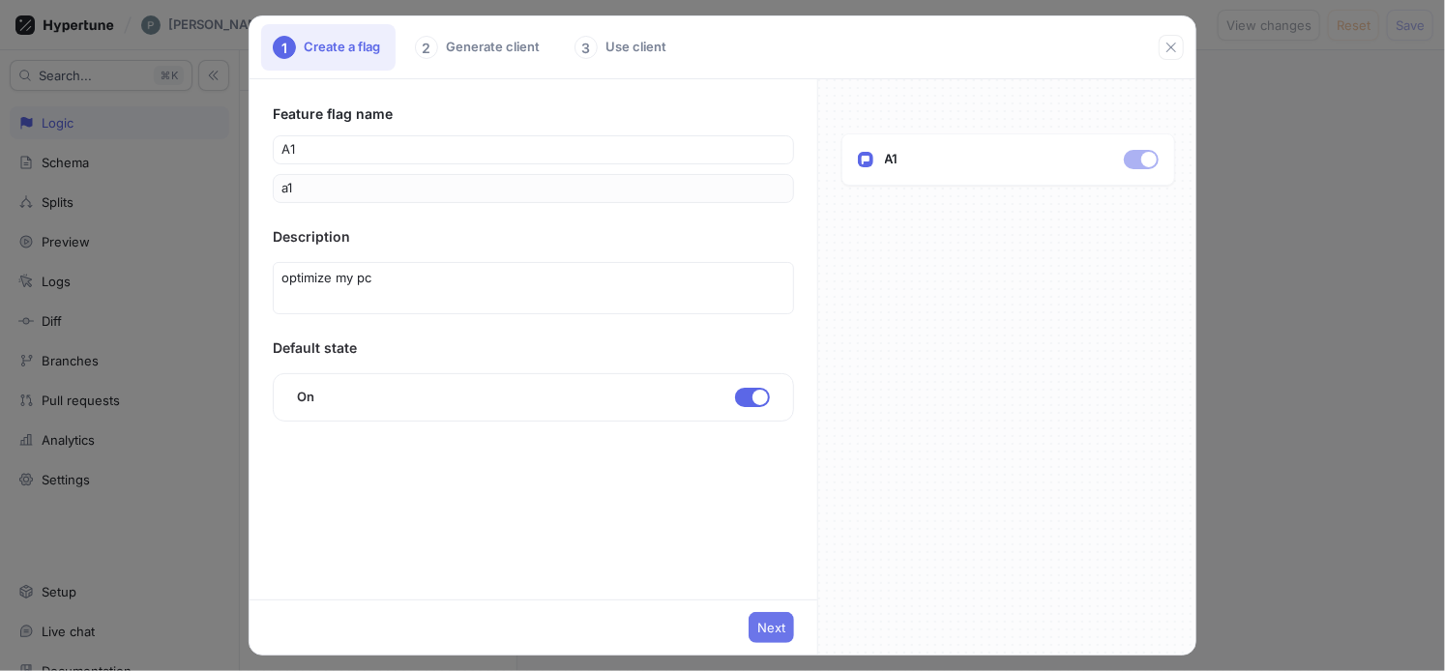
click at [766, 633] on span "Next" at bounding box center [771, 628] width 28 height 12
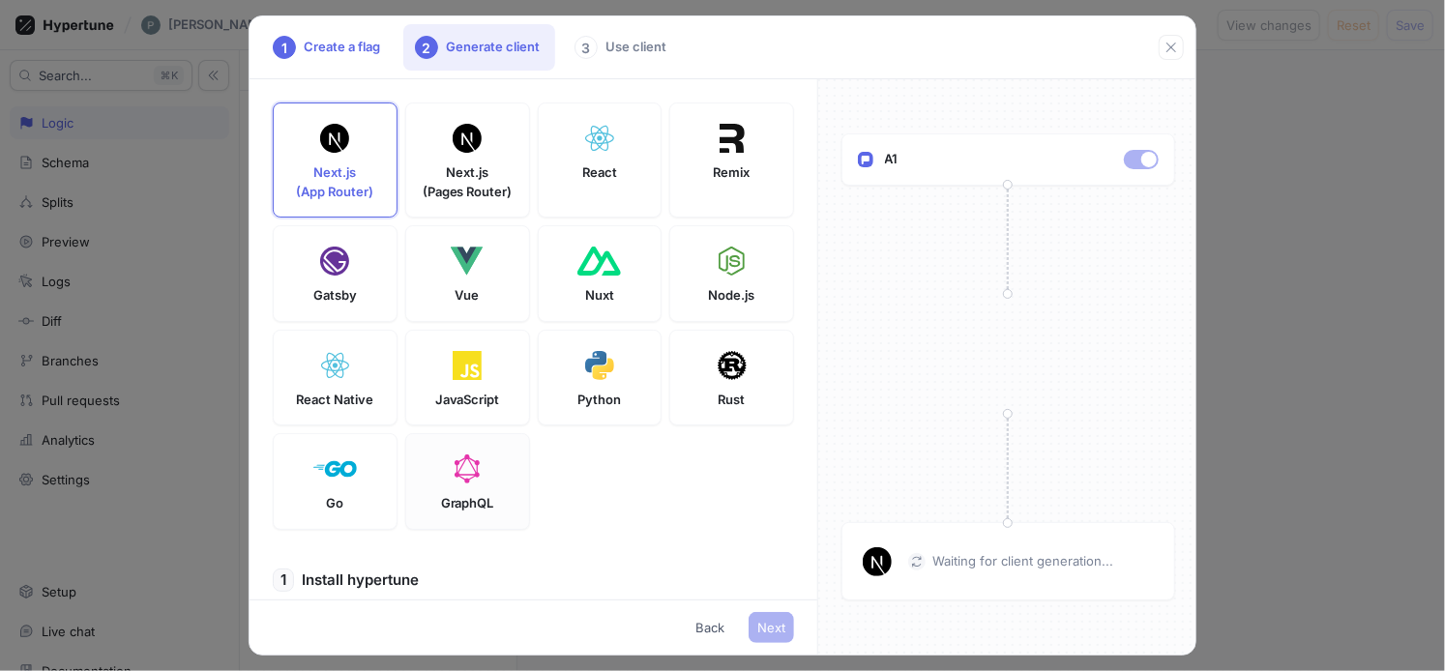
scroll to position [508, 0]
